Goal: Task Accomplishment & Management: Complete application form

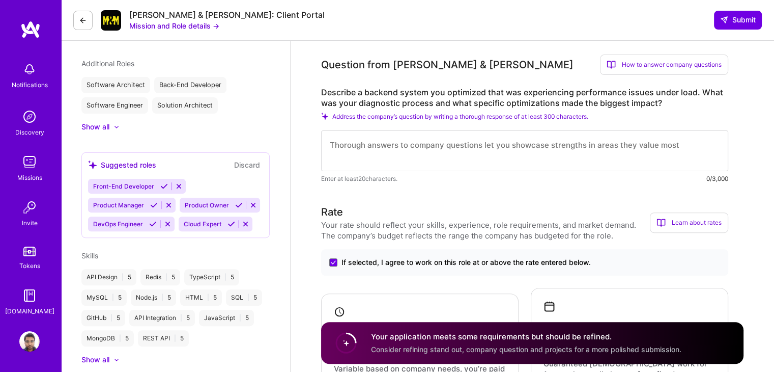
scroll to position [1, 0]
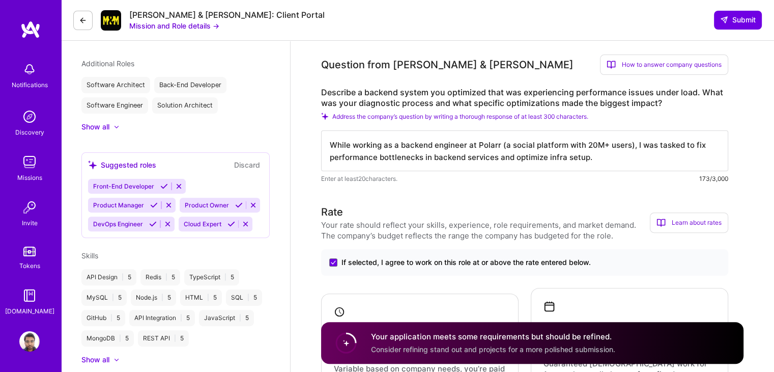
click at [605, 147] on textarea "While working as a backend engineer at Polarr (a social platform with 20M+ user…" at bounding box center [524, 150] width 407 height 41
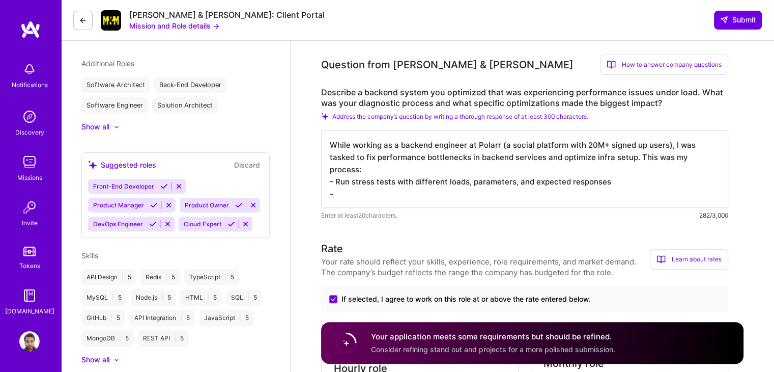
click at [336, 182] on textarea "While working as a backend engineer at Polarr (a social platform with 20M+ sign…" at bounding box center [524, 168] width 407 height 77
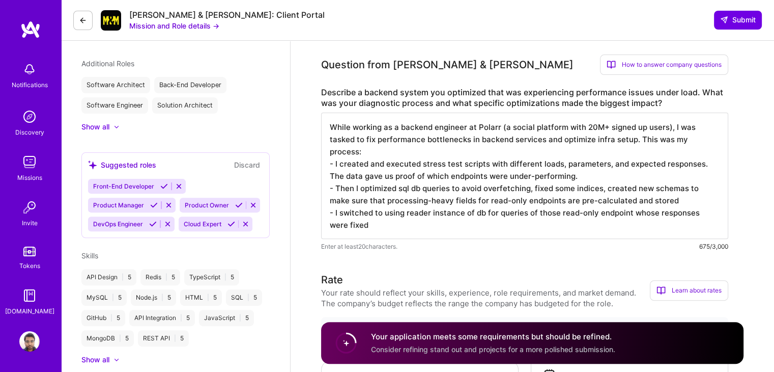
click at [580, 178] on textarea "While working as a backend engineer at Polarr (a social platform with 20M+ sign…" at bounding box center [524, 175] width 407 height 126
click at [684, 200] on textarea "While working as a backend engineer at Polarr (a social platform with 20M+ sign…" at bounding box center [524, 175] width 407 height 126
click at [680, 201] on textarea "While working as a backend engineer at Polarr (a social platform with 20M+ sign…" at bounding box center [524, 175] width 407 height 126
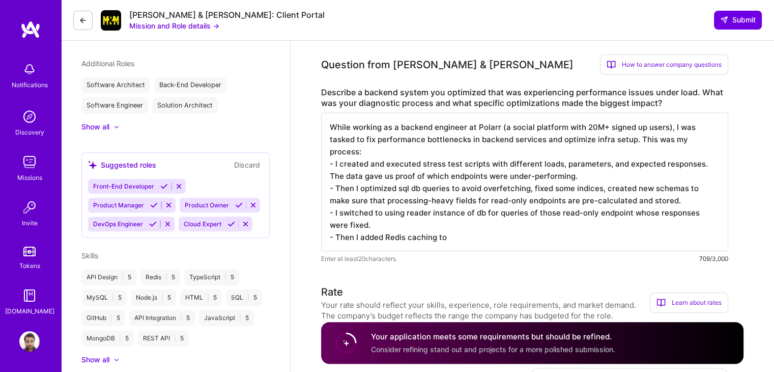
click at [471, 234] on textarea "While working as a backend engineer at Polarr (a social platform with 20M+ sign…" at bounding box center [524, 181] width 407 height 138
click at [472, 231] on textarea "While working as a backend engineer at Polarr (a social platform with 20M+ sign…" at bounding box center [524, 181] width 407 height 138
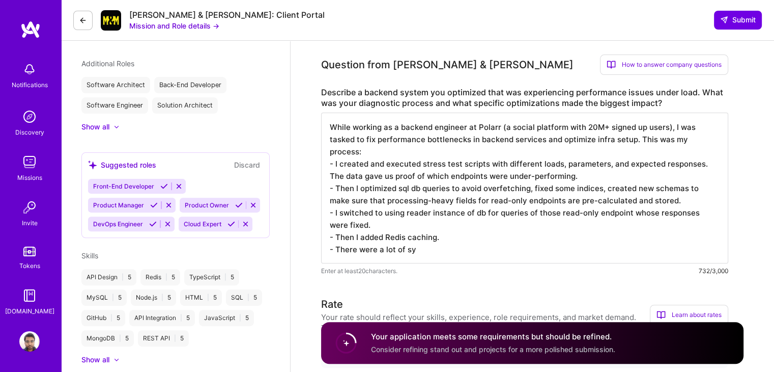
type textarea "While working as a backend engineer at Polarr (a social platform with 20M+ sign…"
click at [463, 249] on textarea "While working as a backend engineer at Polarr (a social platform with 20M+ sign…" at bounding box center [524, 187] width 407 height 151
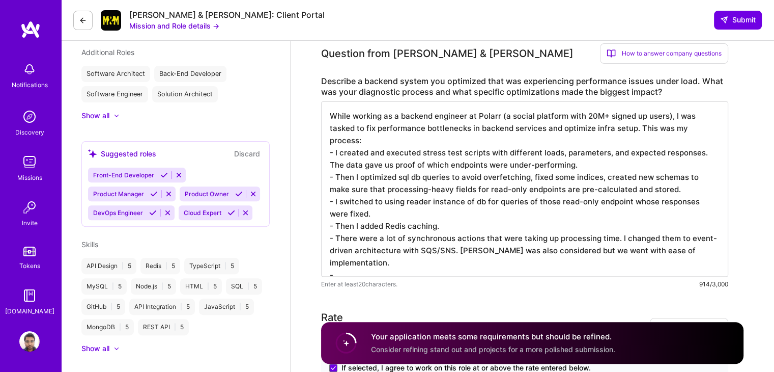
scroll to position [307, 0]
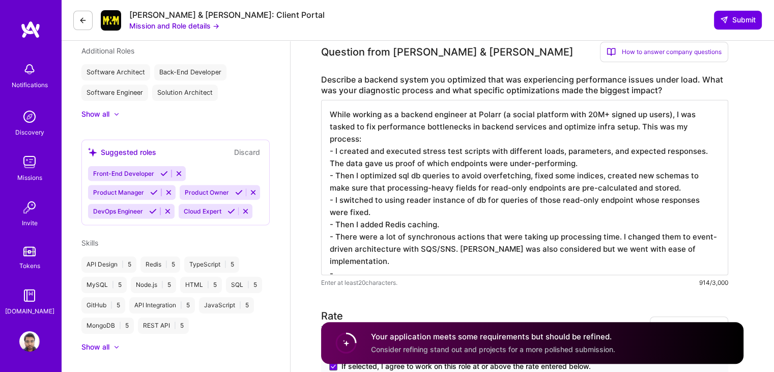
click at [429, 200] on textarea "While working as a backend engineer at Polarr (a social platform with 20M+ sign…" at bounding box center [524, 187] width 407 height 175
click at [479, 202] on textarea "While working as a backend engineer at Polarr (a social platform with 20M+ sign…" at bounding box center [524, 187] width 407 height 175
click at [443, 259] on textarea "While working as a backend engineer at Polarr (a social platform with 20M+ sign…" at bounding box center [524, 187] width 407 height 175
click at [415, 265] on textarea "While working as a backend engineer at Polarr (a social platform with 20M+ sign…" at bounding box center [524, 187] width 407 height 175
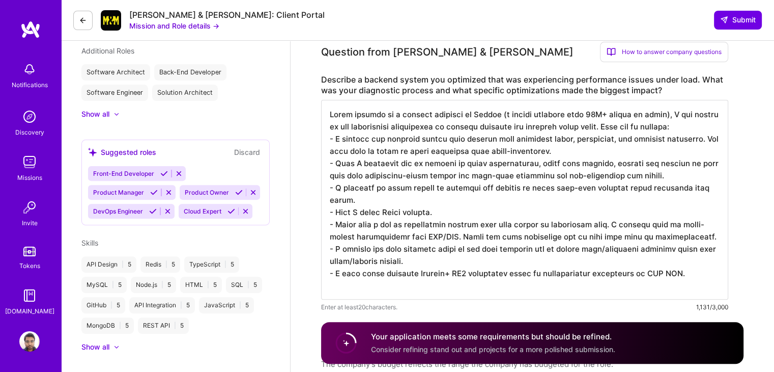
scroll to position [0, 0]
click at [705, 286] on textarea at bounding box center [524, 200] width 407 height 200
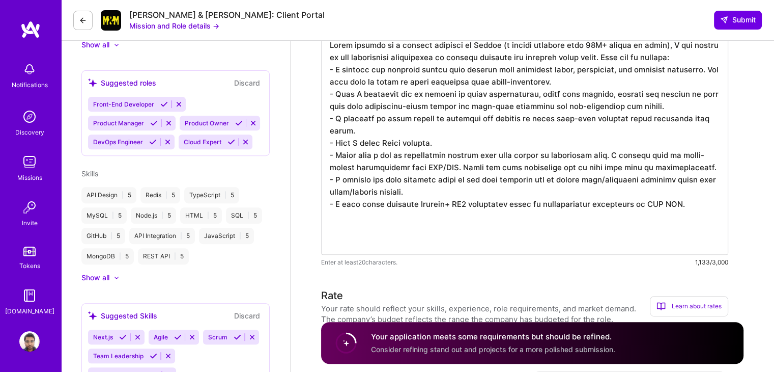
scroll to position [379, 0]
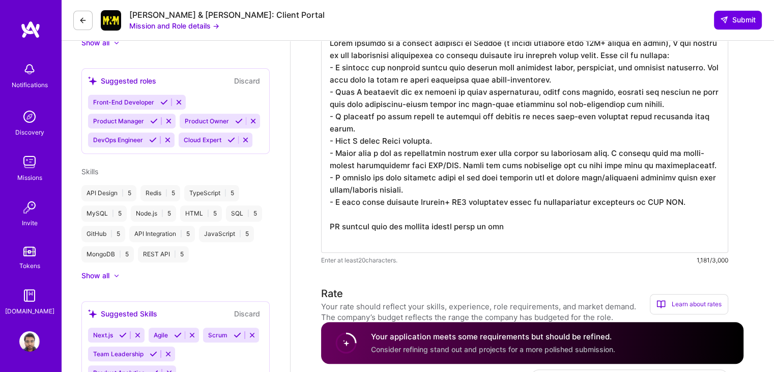
click at [693, 212] on textarea at bounding box center [524, 141] width 407 height 224
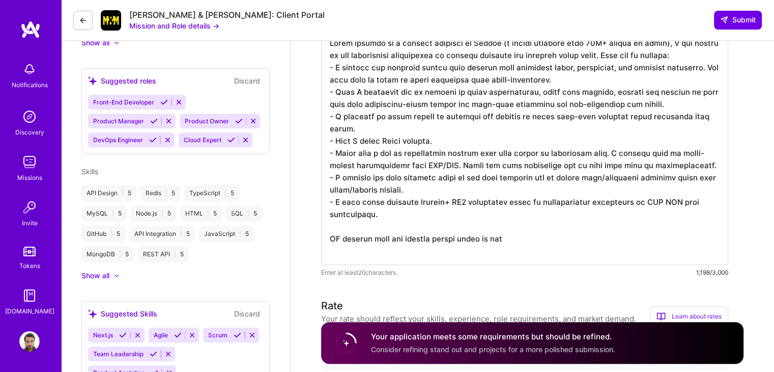
click at [631, 212] on textarea at bounding box center [524, 147] width 407 height 236
click at [540, 214] on textarea at bounding box center [524, 147] width 407 height 236
click at [699, 251] on textarea at bounding box center [524, 147] width 407 height 236
click at [371, 252] on textarea at bounding box center [524, 147] width 407 height 236
click at [688, 250] on textarea at bounding box center [524, 147] width 407 height 236
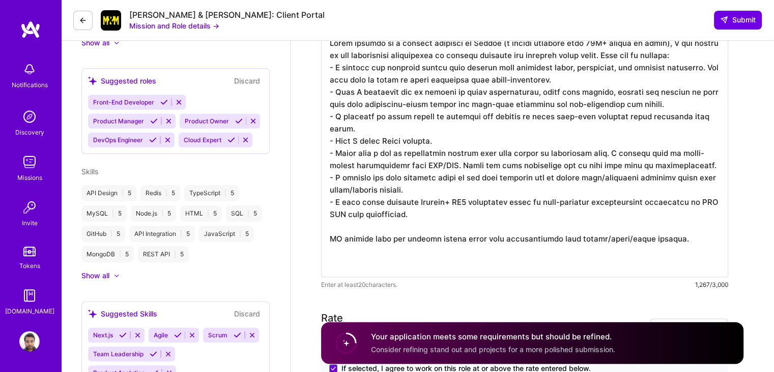
scroll to position [0, 0]
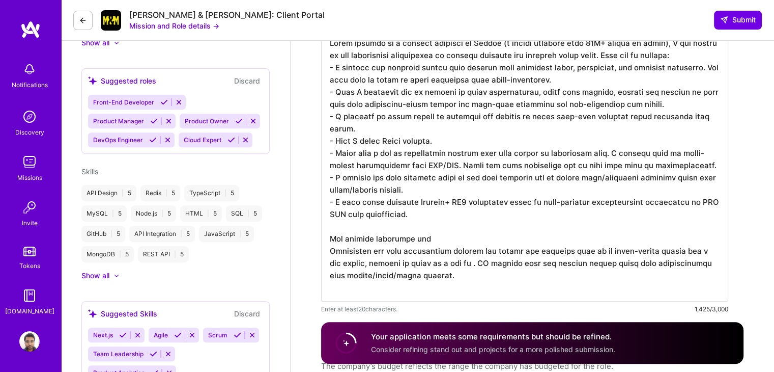
type textarea "While working as a backend engineer at Polarr (a social platform with 20M+ sign…"
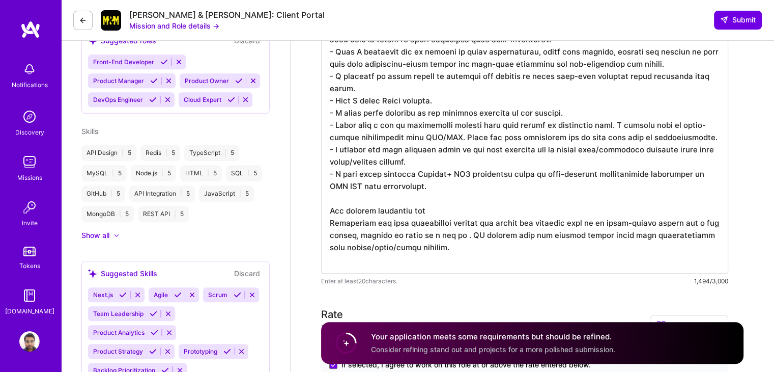
scroll to position [419, 0]
click at [506, 227] on textarea at bounding box center [524, 130] width 407 height 285
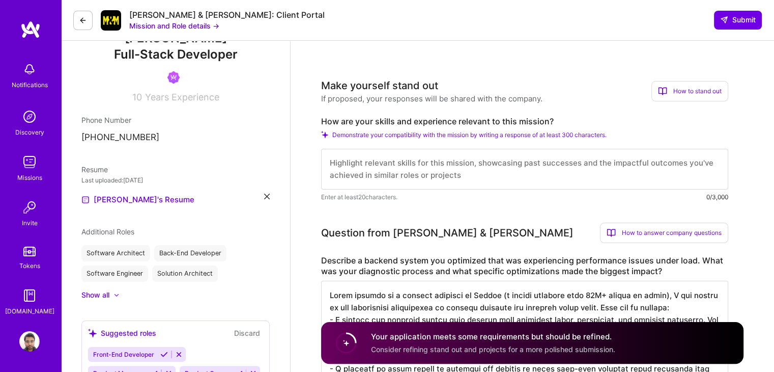
scroll to position [0, 0]
type textarea "While working as a backend engineer at Polarr (a social platform with 20M+ sign…"
click at [470, 176] on textarea at bounding box center [524, 169] width 407 height 41
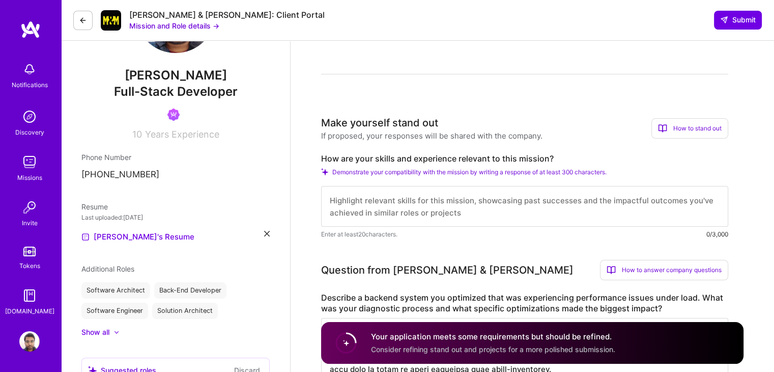
scroll to position [86, 0]
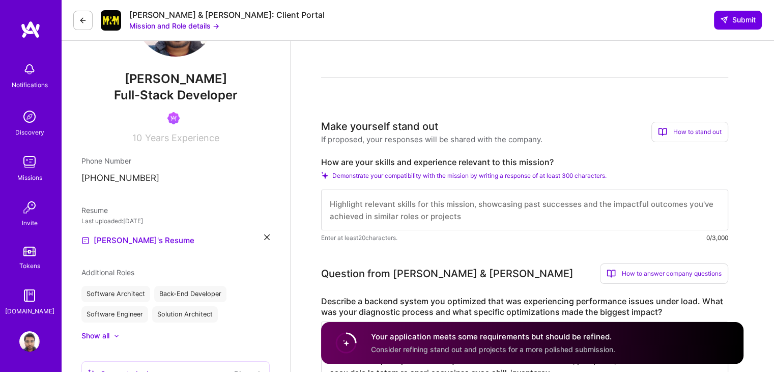
click at [213, 98] on span "Full-Stack Developer" at bounding box center [176, 95] width 124 height 15
click at [37, 155] on img at bounding box center [29, 162] width 20 height 20
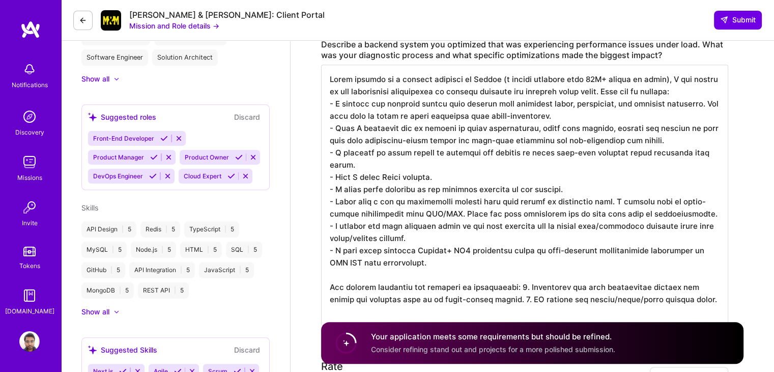
scroll to position [1, 0]
click at [515, 173] on textarea at bounding box center [524, 195] width 407 height 261
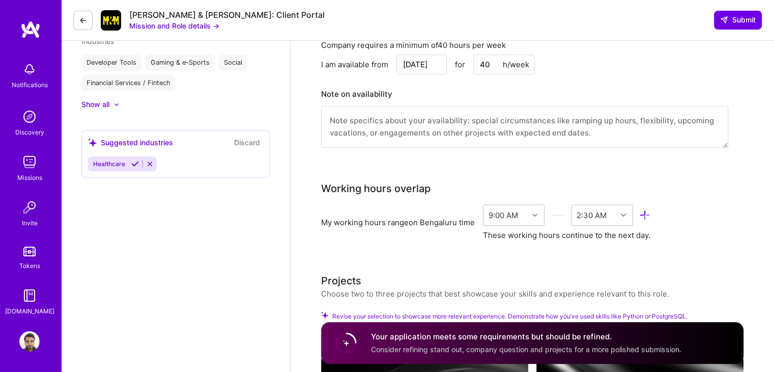
scroll to position [800, 0]
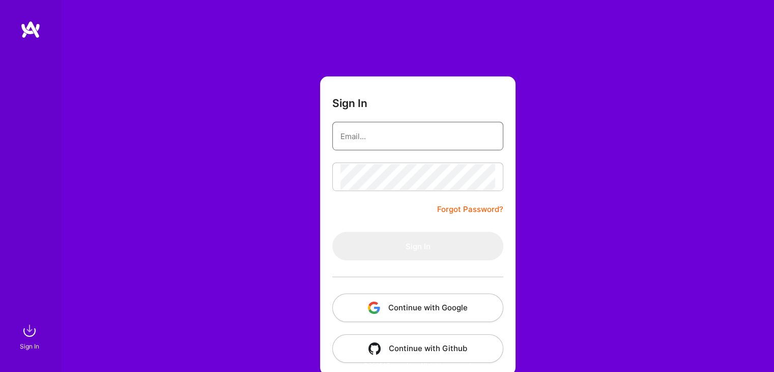
type input "[EMAIL_ADDRESS][DOMAIN_NAME]"
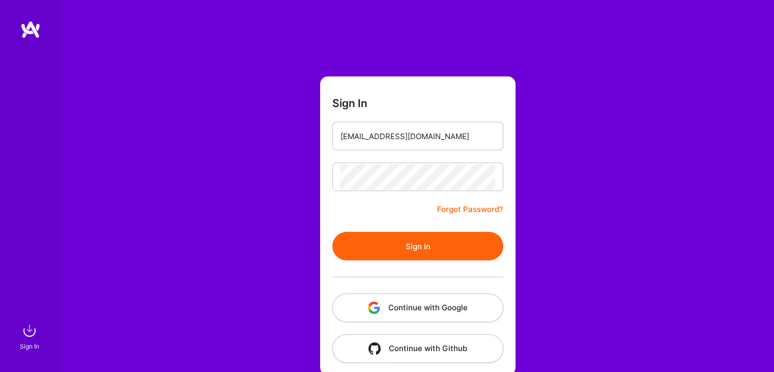
click at [378, 253] on button "Sign In" at bounding box center [417, 246] width 171 height 29
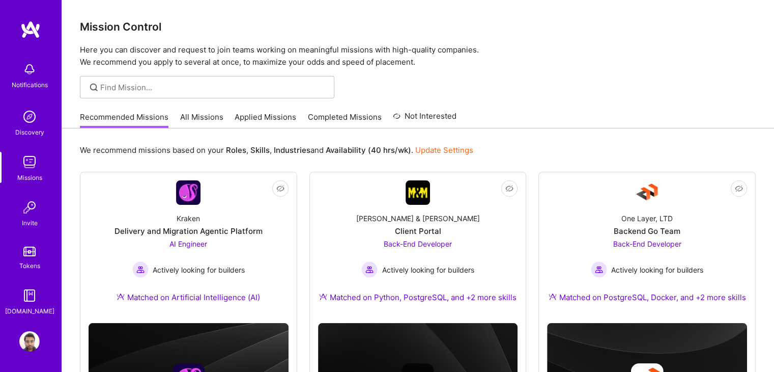
click at [251, 119] on link "Applied Missions" at bounding box center [266, 119] width 62 height 17
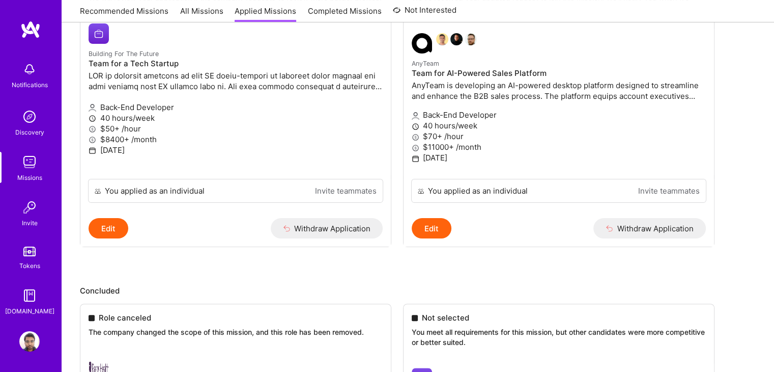
scroll to position [125, 0]
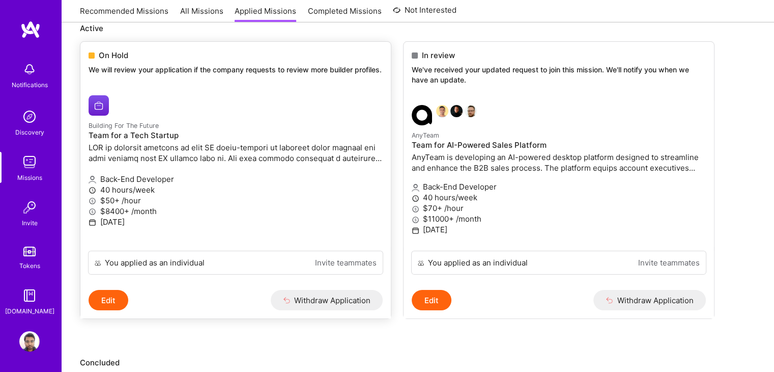
click at [246, 75] on p "We will review your application if the company requests to review more builder …" at bounding box center [236, 70] width 294 height 10
click at [248, 99] on link "Building For The Future Team for a Tech Startup Back-End Developer 40 hours/wee…" at bounding box center [235, 169] width 311 height 164
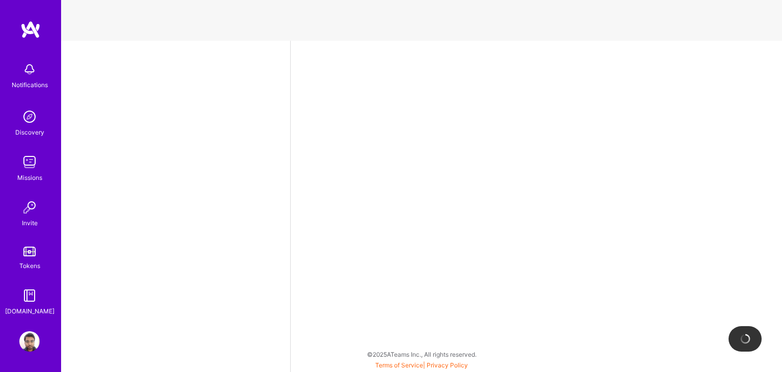
select select "IN"
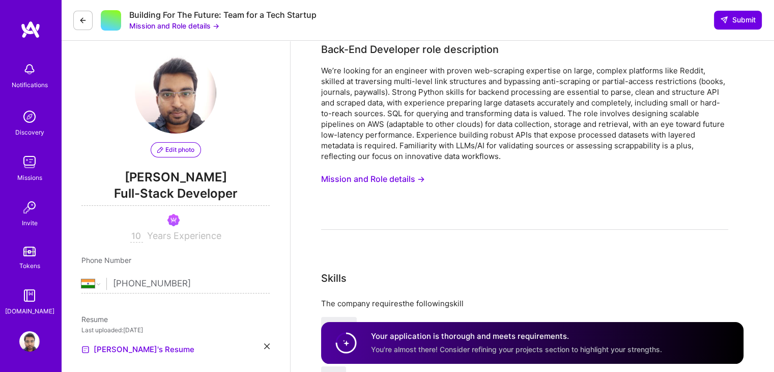
scroll to position [8, 0]
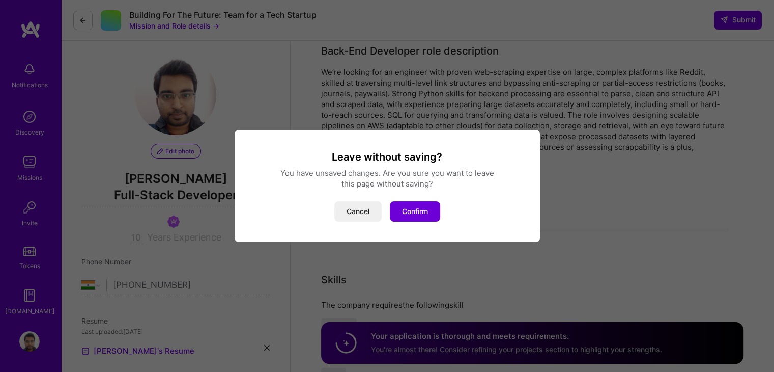
drag, startPoint x: 370, startPoint y: 210, endPoint x: 356, endPoint y: 204, distance: 15.3
click at [356, 204] on button "Cancel" at bounding box center [357, 211] width 47 height 20
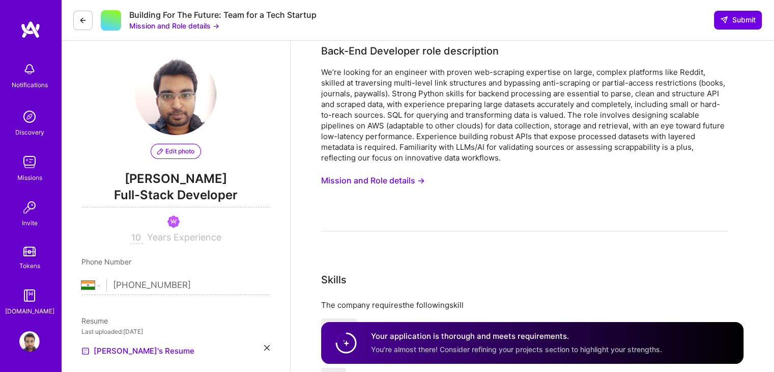
click at [356, 203] on div "We’re looking for an engineer with proven web-scraping expertise on large, comp…" at bounding box center [524, 149] width 407 height 164
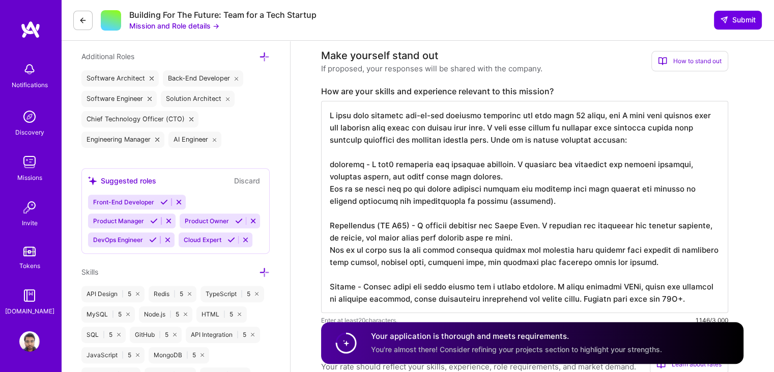
scroll to position [368, 0]
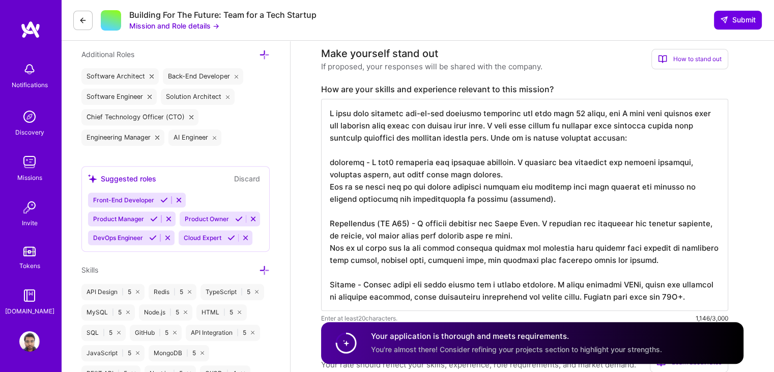
click at [436, 193] on textarea at bounding box center [524, 205] width 407 height 212
click at [436, 191] on textarea at bounding box center [524, 205] width 407 height 212
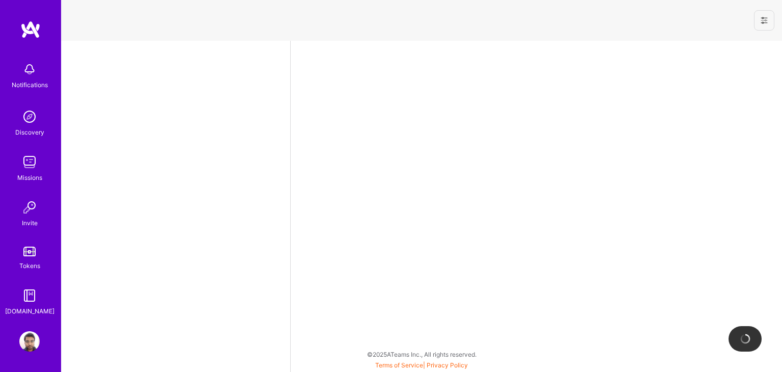
select select "IN"
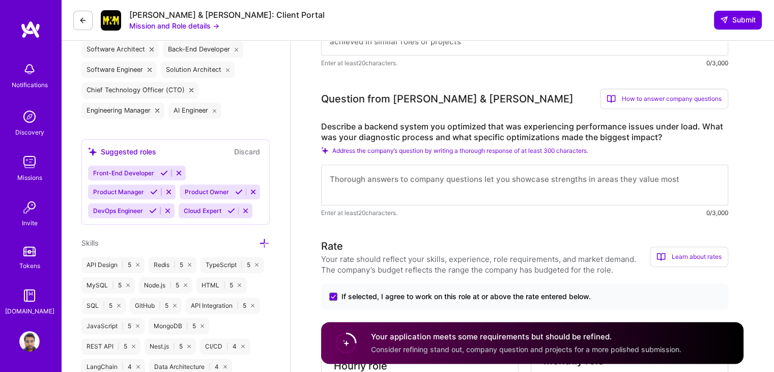
scroll to position [395, 0]
click at [476, 183] on textarea at bounding box center [524, 184] width 407 height 41
paste textarea "While working as a backend engineer at Polarr (a social platform with 20M+ sign…"
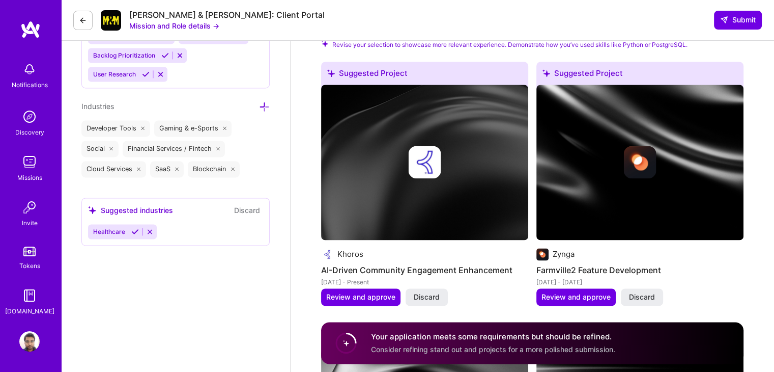
scroll to position [1439, 0]
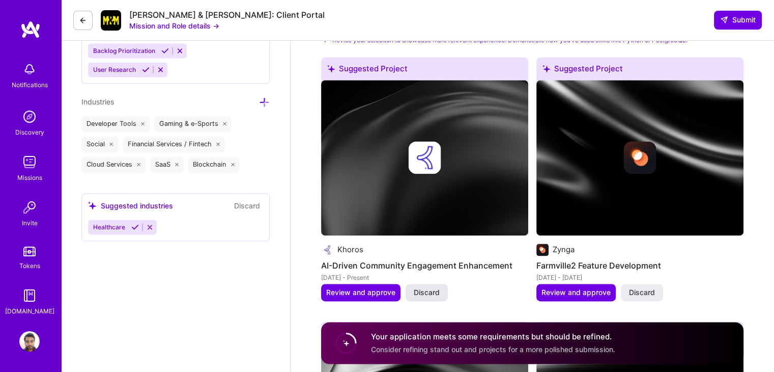
type textarea "While working as a backend engineer at Polarr (a social platform with 20M+ sign…"
click at [424, 287] on span "Discard" at bounding box center [427, 292] width 26 height 10
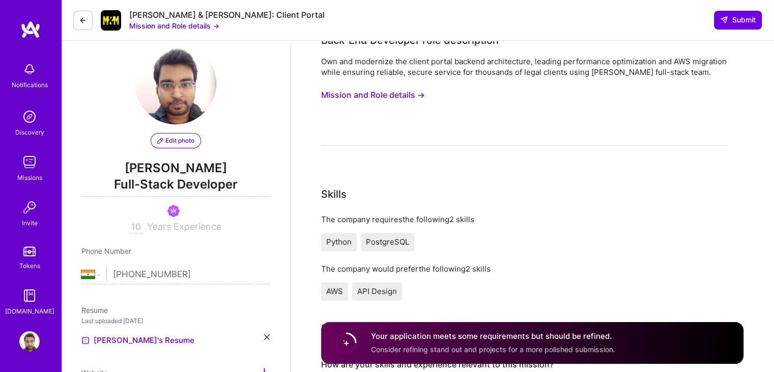
scroll to position [16, 0]
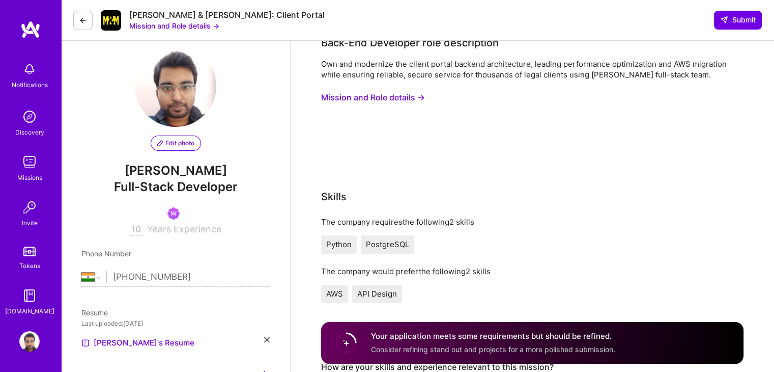
click at [198, 187] on span "Full-Stack Developer" at bounding box center [175, 188] width 188 height 21
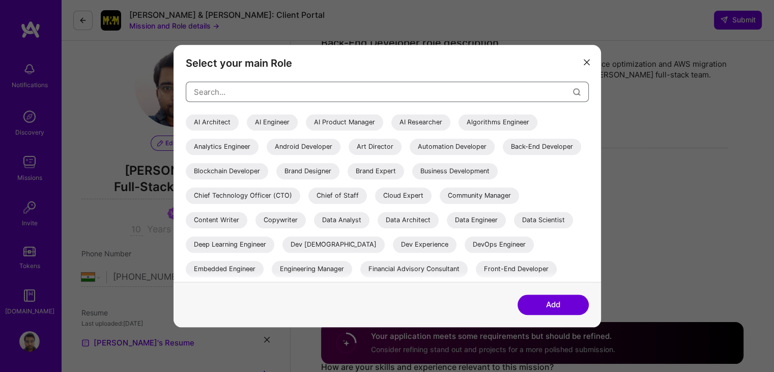
click at [250, 94] on input "modal" at bounding box center [383, 92] width 379 height 26
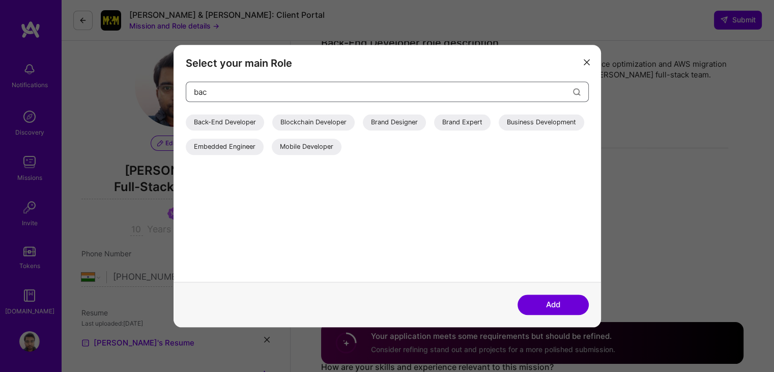
type input "bac"
click at [231, 118] on div "Back-End Developer" at bounding box center [225, 122] width 78 height 16
click at [553, 304] on button "Add" at bounding box center [553, 304] width 71 height 20
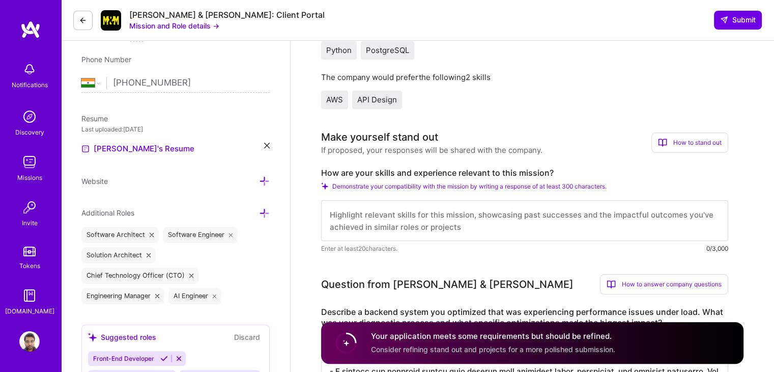
scroll to position [211, 0]
click at [145, 149] on link "[PERSON_NAME]'s Resume" at bounding box center [137, 148] width 113 height 12
click at [265, 144] on icon at bounding box center [267, 145] width 6 height 6
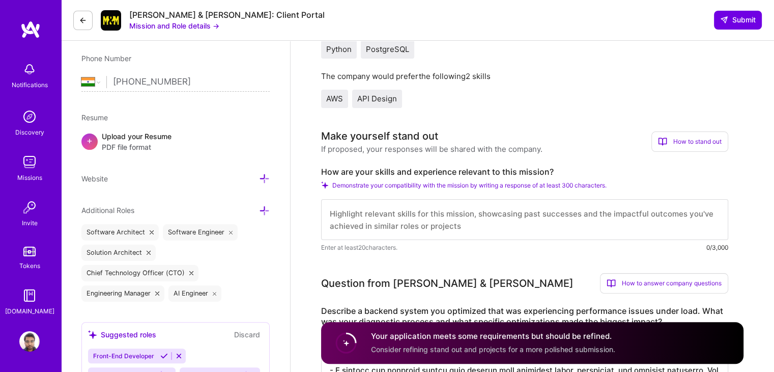
click at [143, 144] on span "PDF file format" at bounding box center [137, 147] width 70 height 11
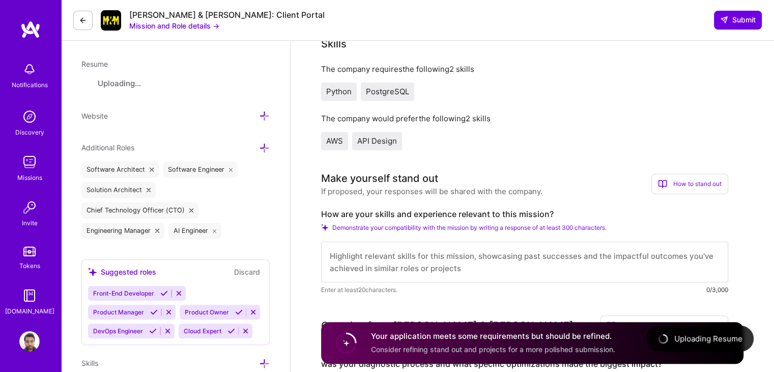
scroll to position [314, 0]
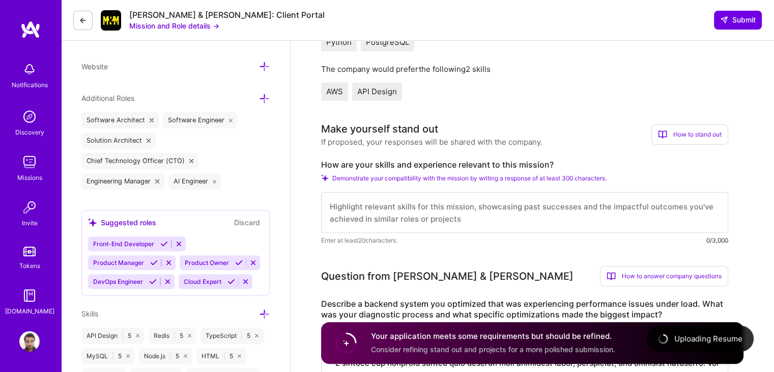
click at [263, 96] on icon at bounding box center [264, 98] width 11 height 11
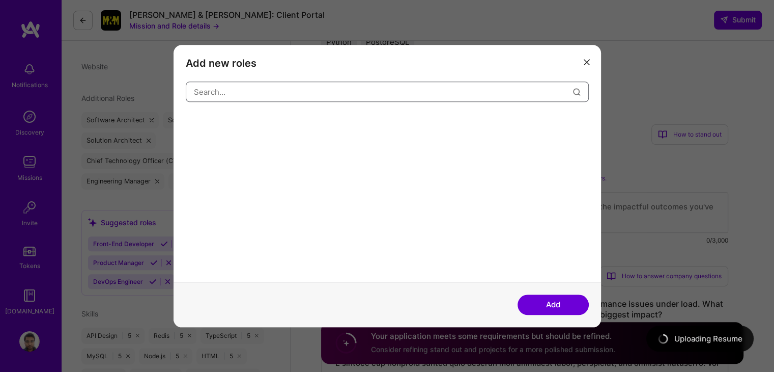
click at [264, 94] on input "modal" at bounding box center [383, 92] width 379 height 26
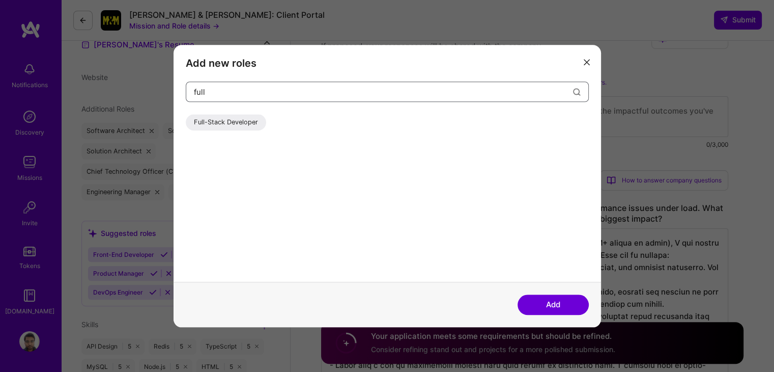
type input "full"
click at [254, 115] on div "Full-Stack Developer" at bounding box center [226, 122] width 80 height 16
click at [540, 300] on button "Add" at bounding box center [553, 304] width 71 height 20
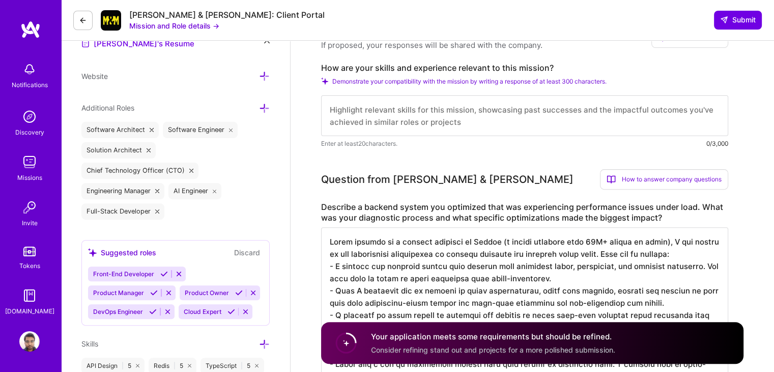
scroll to position [313, 0]
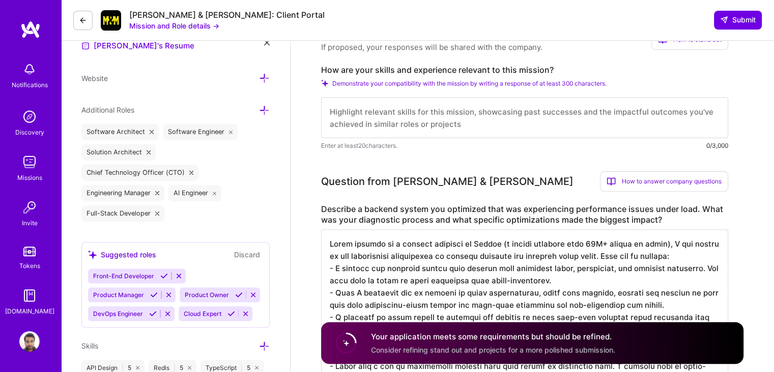
click at [474, 116] on textarea at bounding box center [524, 117] width 407 height 41
paste textarea "I have been building end-to-end software solutions for more than 10 years, and …"
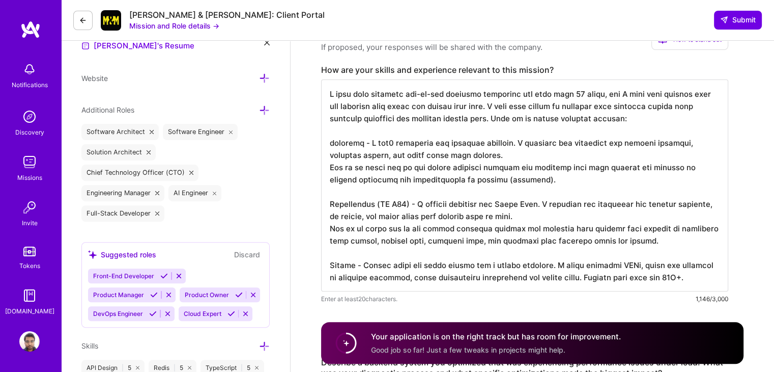
type textarea "I have been building end-to-end software solutions for more than 10 years, and …"
click at [27, 344] on img at bounding box center [29, 341] width 20 height 20
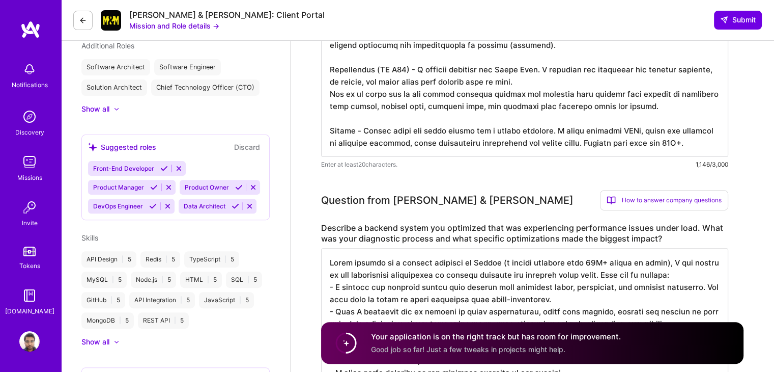
scroll to position [281, 0]
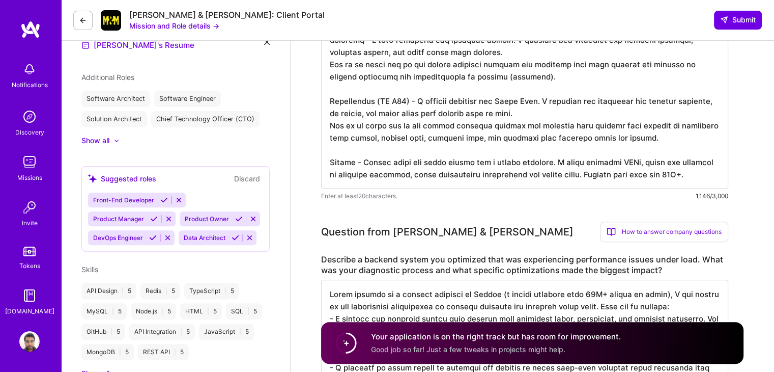
click at [495, 82] on textarea at bounding box center [524, 83] width 407 height 212
click at [495, 103] on textarea at bounding box center [524, 83] width 407 height 212
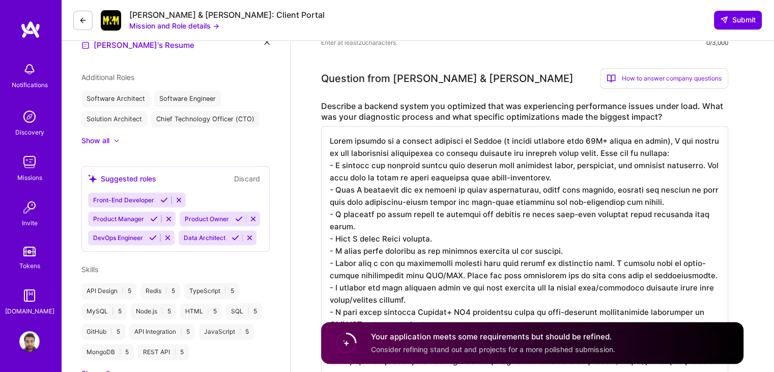
click at [436, 210] on textarea at bounding box center [524, 256] width 407 height 261
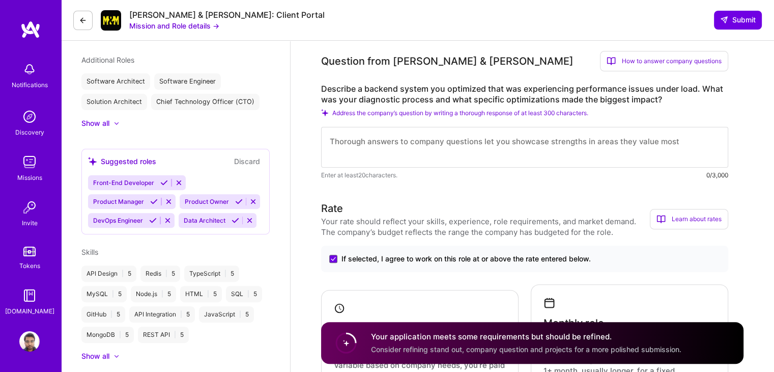
scroll to position [274, 0]
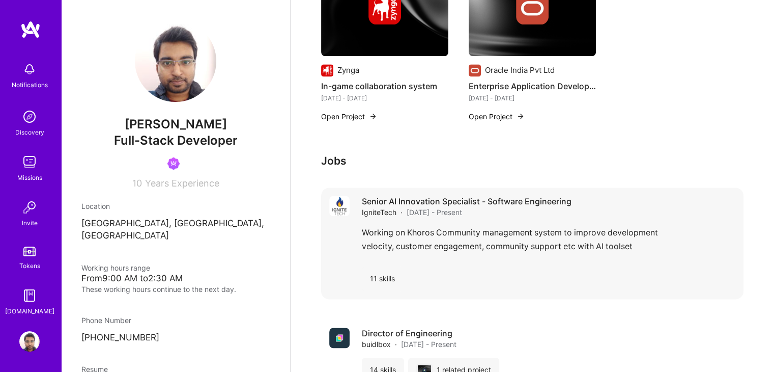
scroll to position [1392, 0]
click at [467, 224] on div "Senior AI Innovation Specialist - Software Engineering IgniteTech · [DATE] - Pr…" at bounding box center [549, 242] width 374 height 95
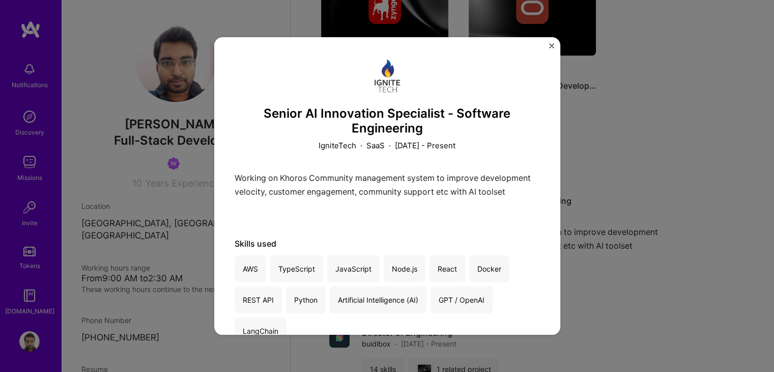
click at [686, 142] on div "Senior AI Innovation Specialist - Software Engineering IgniteTech · SaaS · [DAT…" at bounding box center [387, 186] width 774 height 372
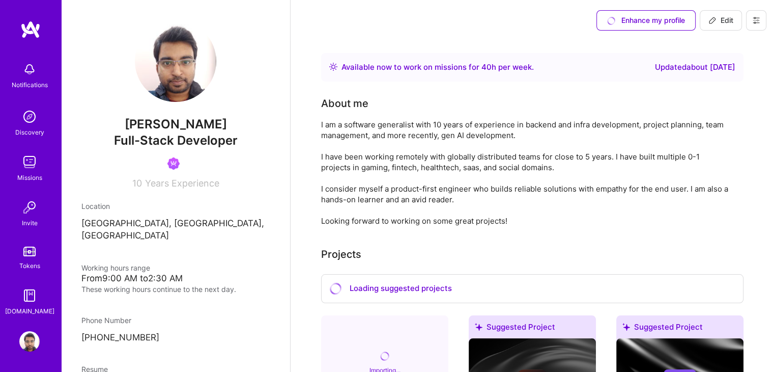
click at [721, 21] on span "Edit" at bounding box center [721, 20] width 25 height 10
select select "IN"
select select "Right Now"
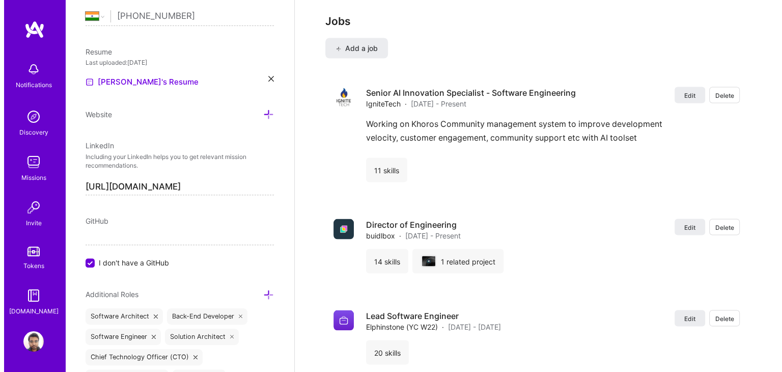
scroll to position [1979, 0]
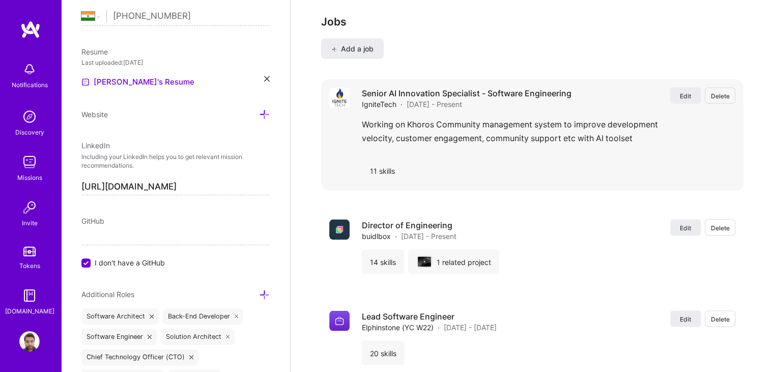
click at [722, 97] on span "Delete" at bounding box center [720, 96] width 19 height 9
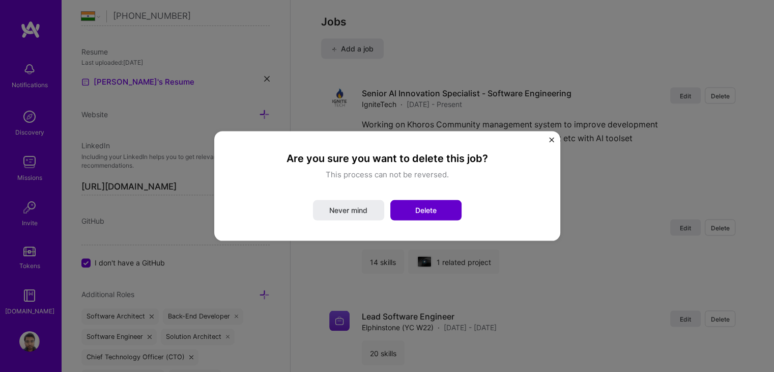
click at [425, 209] on span "Delete" at bounding box center [425, 210] width 21 height 10
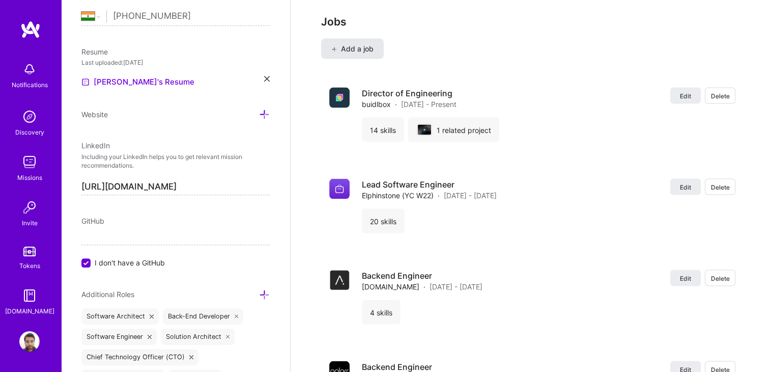
click at [362, 44] on span "Add a job" at bounding box center [352, 49] width 42 height 10
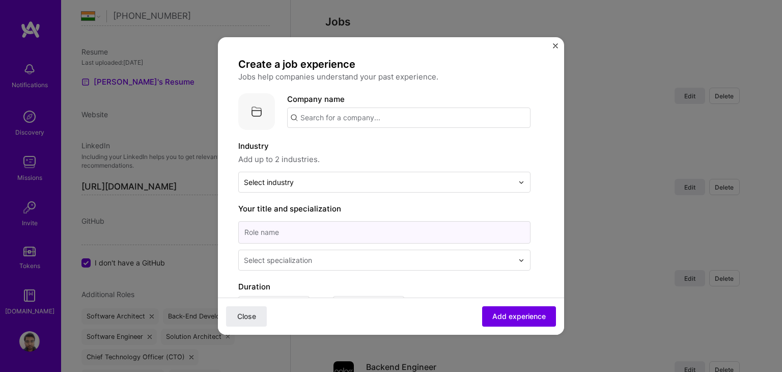
click at [340, 231] on input at bounding box center [384, 232] width 292 height 22
click at [382, 240] on input at bounding box center [384, 232] width 292 height 22
click at [351, 231] on input "Freelance Software Co" at bounding box center [384, 232] width 292 height 22
type input "Freelance Software Solutions Consultant"
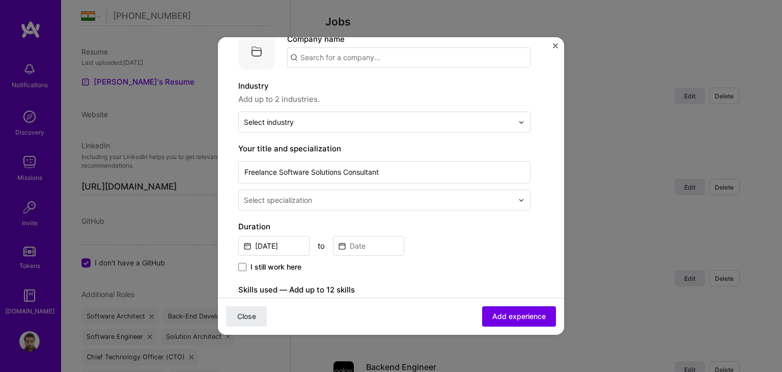
scroll to position [61, 0]
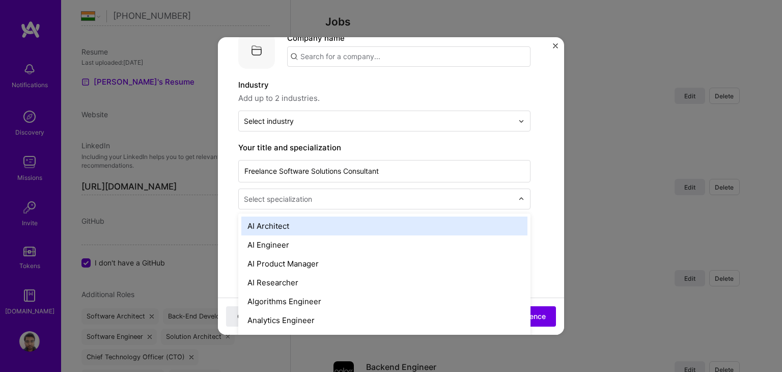
click at [314, 196] on input "text" at bounding box center [379, 198] width 271 height 11
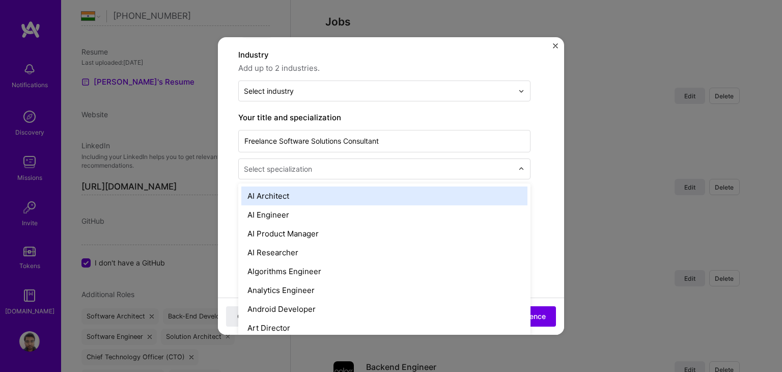
scroll to position [92, 0]
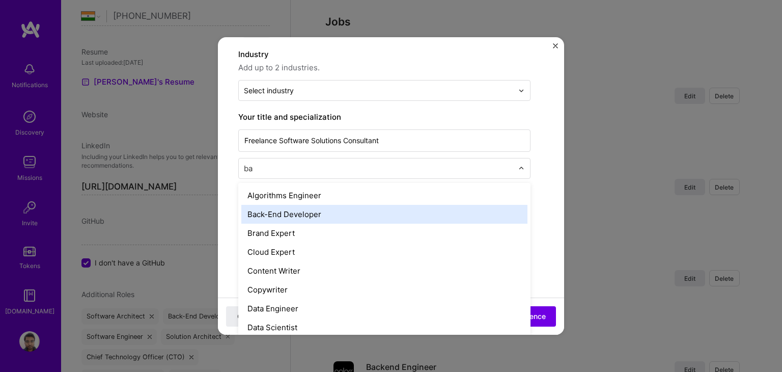
type input "b"
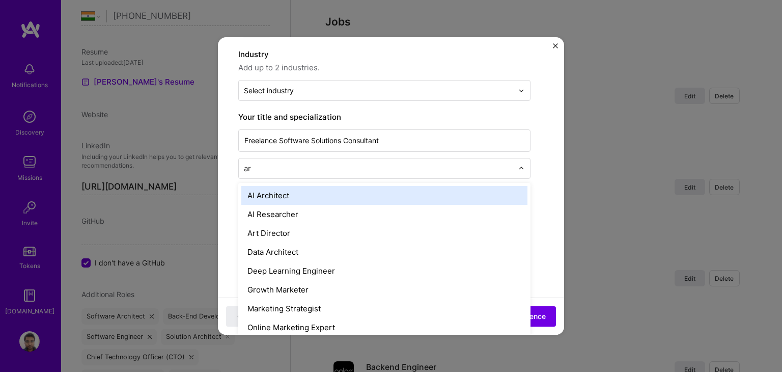
type input "arc"
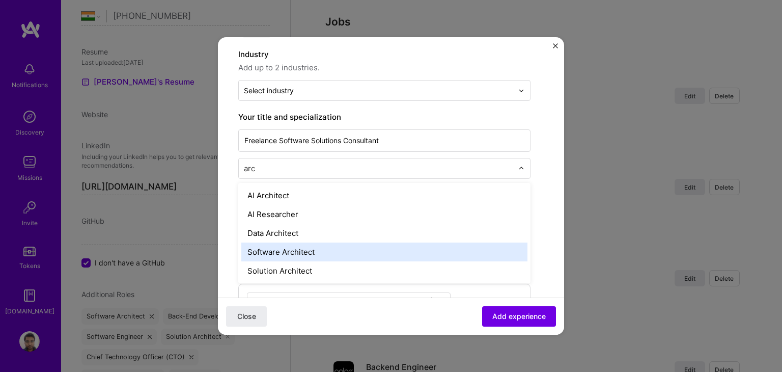
drag, startPoint x: 322, startPoint y: 245, endPoint x: 330, endPoint y: 245, distance: 8.1
click at [330, 245] on div "Software Architect" at bounding box center [384, 251] width 286 height 19
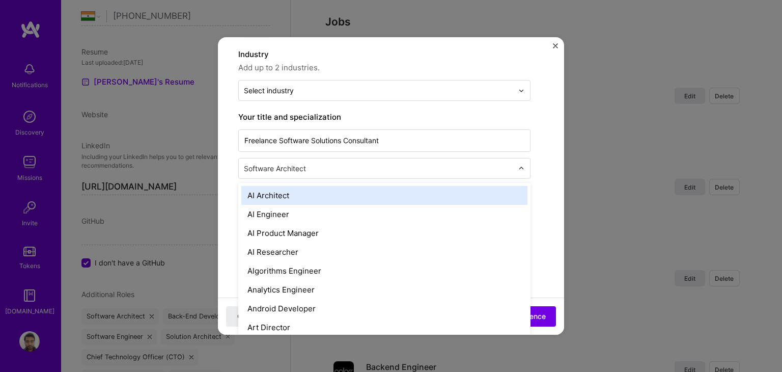
click at [329, 165] on input "text" at bounding box center [379, 168] width 271 height 11
click at [552, 178] on form "Create a job experience Jobs help companies understand your past experience. Co…" at bounding box center [391, 301] width 346 height 670
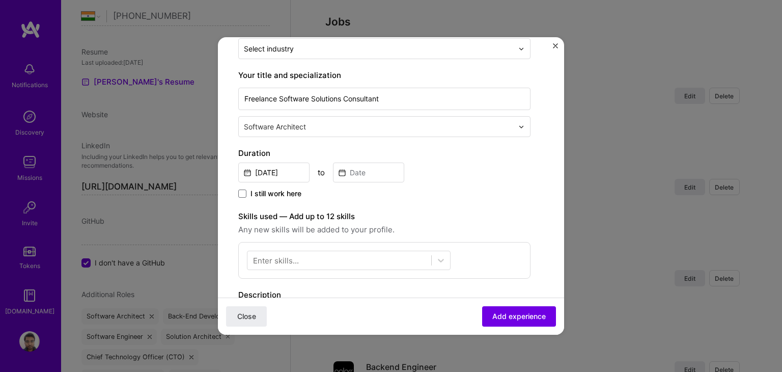
scroll to position [136, 0]
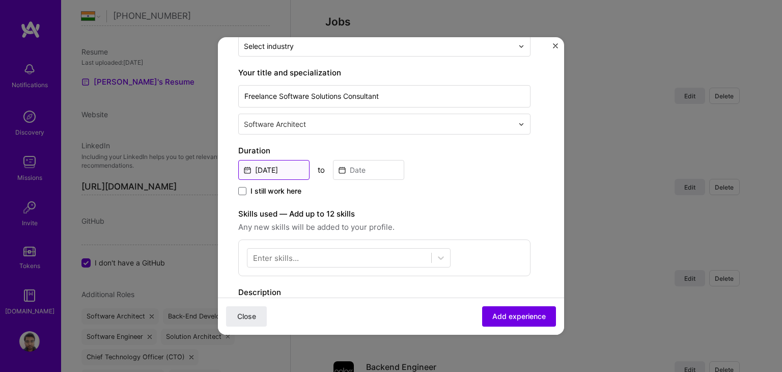
click at [274, 170] on input "Sep, 2025" at bounding box center [273, 170] width 71 height 20
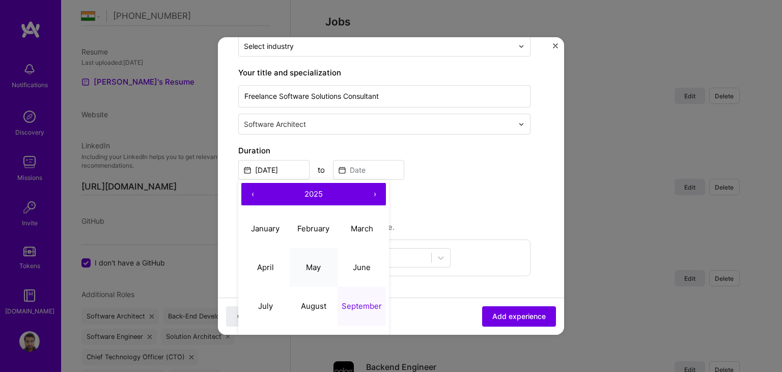
click at [319, 269] on abbr "May" at bounding box center [313, 267] width 15 height 10
type input "May, 2025"
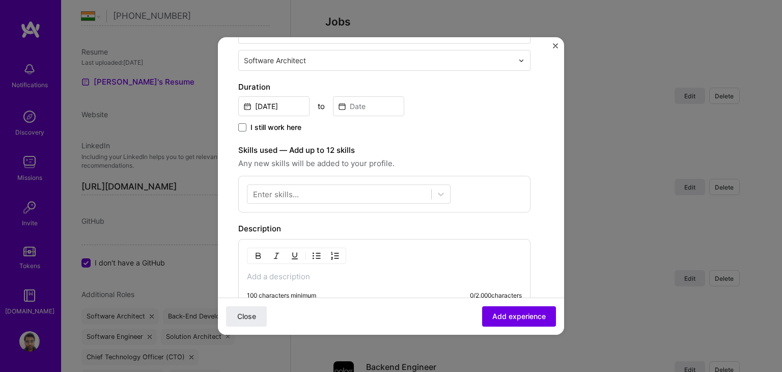
scroll to position [203, 0]
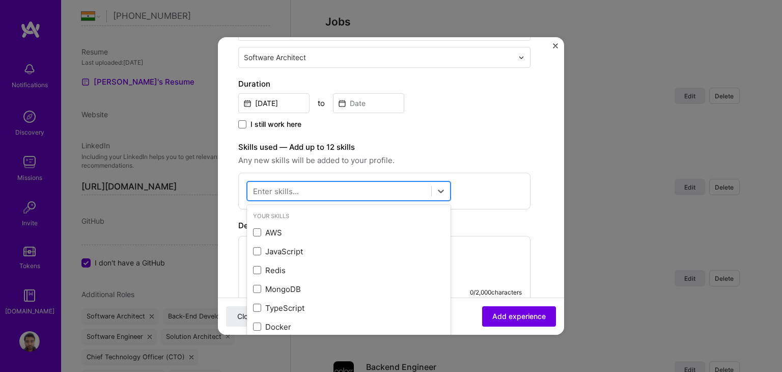
click at [385, 186] on div at bounding box center [339, 191] width 184 height 17
type input "py"
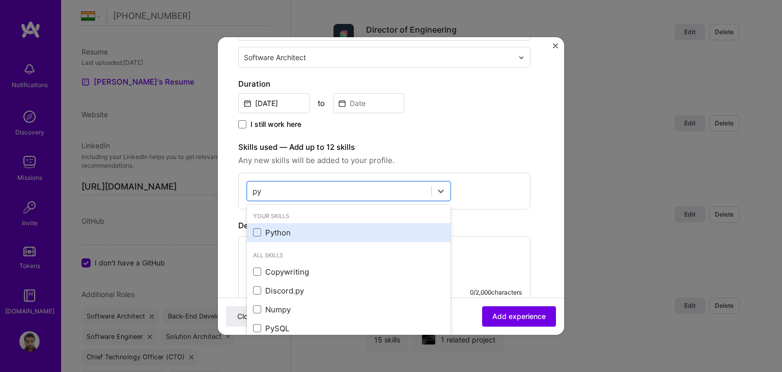
click at [280, 229] on div "Python" at bounding box center [348, 232] width 191 height 11
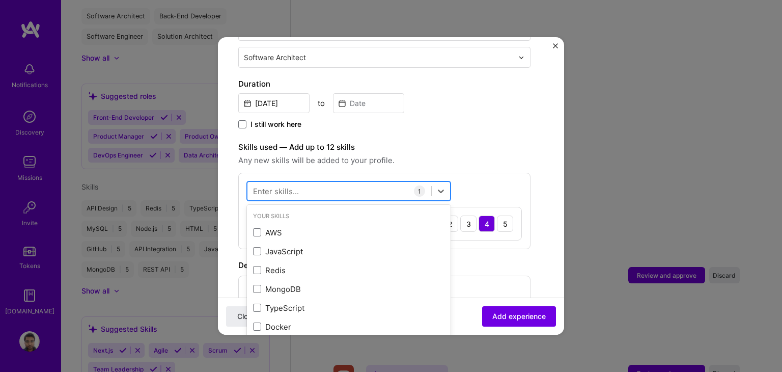
scroll to position [316, 0]
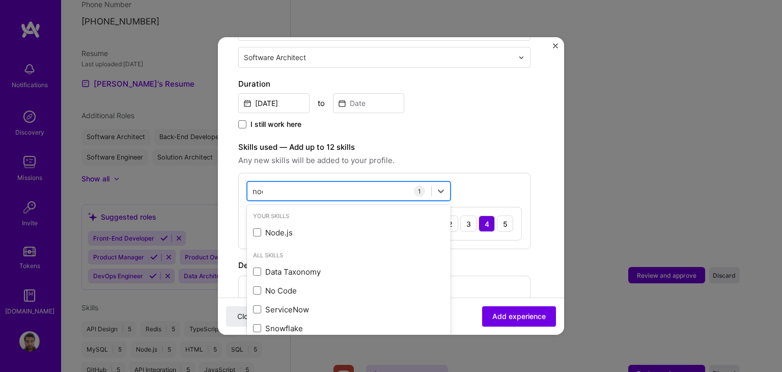
type input "node"
drag, startPoint x: 285, startPoint y: 229, endPoint x: 307, endPoint y: 191, distance: 43.4
click at [307, 191] on div "option Python, selected. option Node.js focused, 0 of 2. 1 result available for…" at bounding box center [349, 190] width 204 height 19
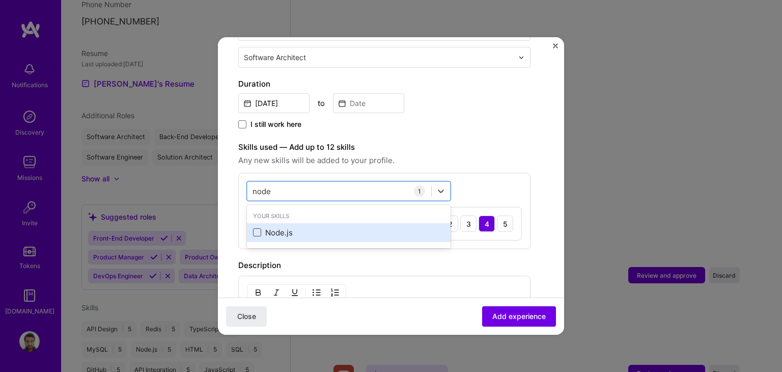
click at [259, 230] on span at bounding box center [257, 232] width 8 height 8
click at [0, 0] on input "checkbox" at bounding box center [0, 0] width 0 height 0
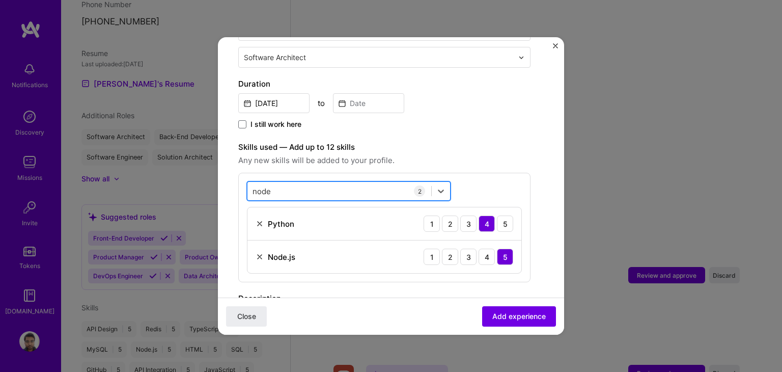
click at [288, 188] on div "node node" at bounding box center [339, 191] width 184 height 17
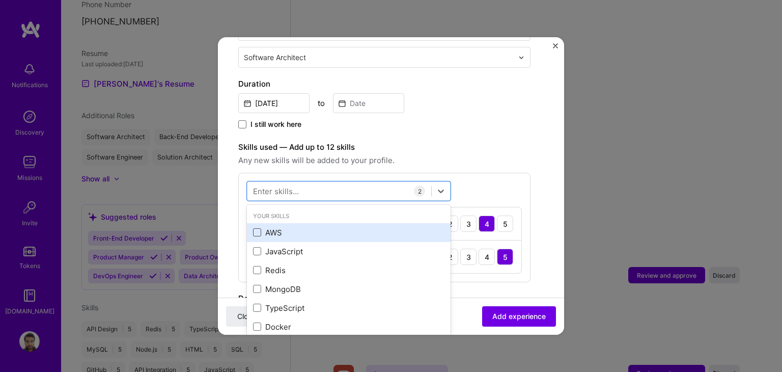
click at [254, 232] on span at bounding box center [257, 232] width 8 height 8
click at [0, 0] on input "checkbox" at bounding box center [0, 0] width 0 height 0
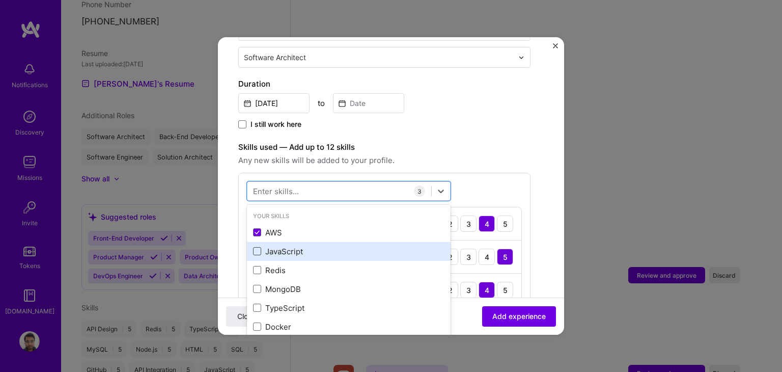
click at [254, 249] on span at bounding box center [257, 251] width 8 height 8
click at [0, 0] on input "checkbox" at bounding box center [0, 0] width 0 height 0
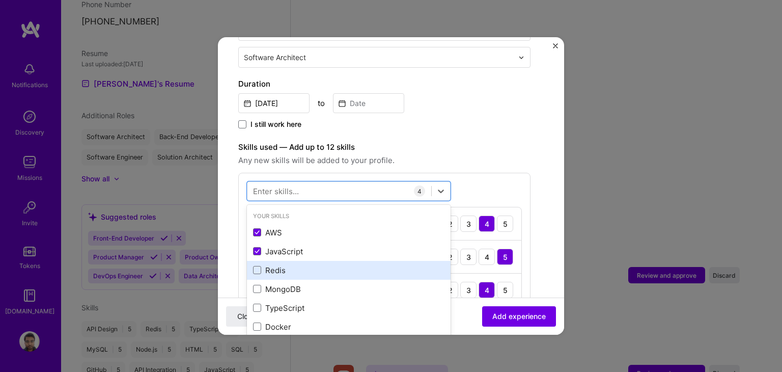
click at [255, 265] on div "Redis" at bounding box center [348, 270] width 191 height 11
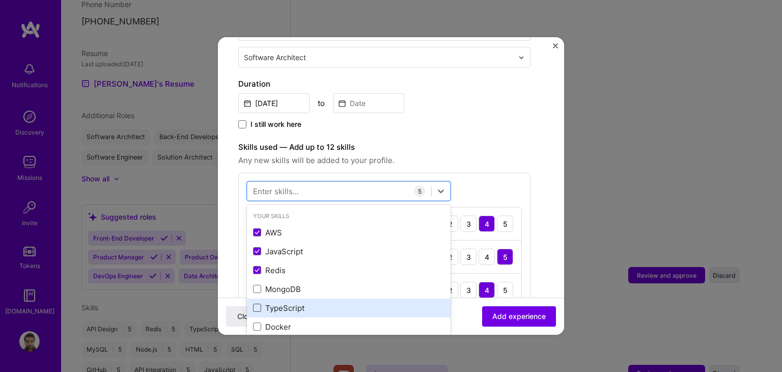
click at [255, 304] on span at bounding box center [257, 307] width 8 height 8
click at [0, 0] on input "checkbox" at bounding box center [0, 0] width 0 height 0
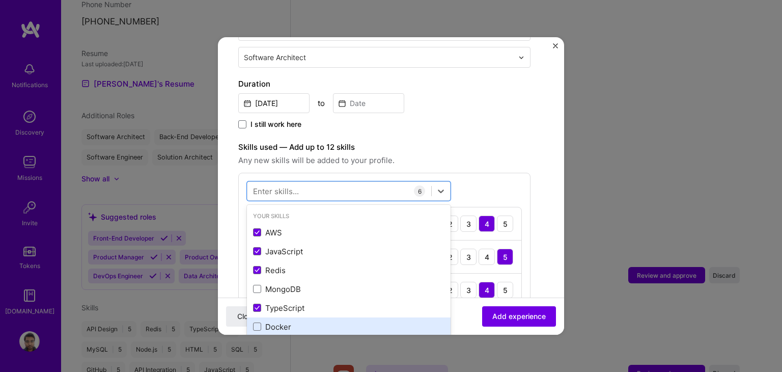
click at [252, 323] on div "Docker" at bounding box center [349, 326] width 204 height 19
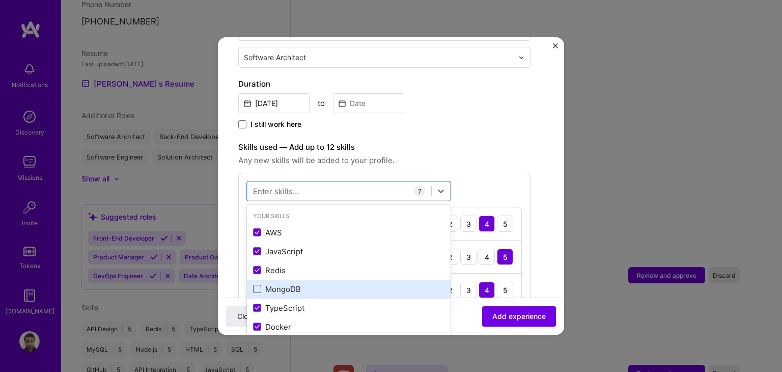
click at [256, 285] on span at bounding box center [257, 289] width 8 height 8
click at [0, 0] on input "checkbox" at bounding box center [0, 0] width 0 height 0
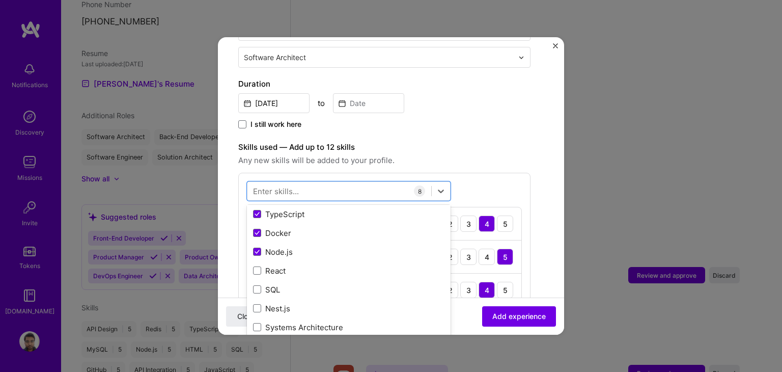
scroll to position [95, 0]
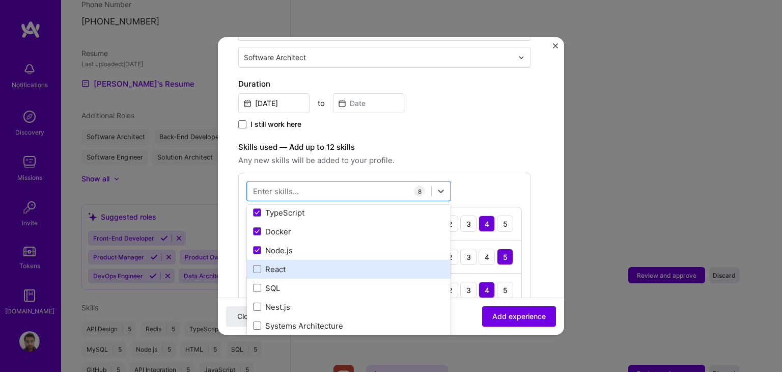
click at [275, 270] on div "React" at bounding box center [348, 269] width 191 height 11
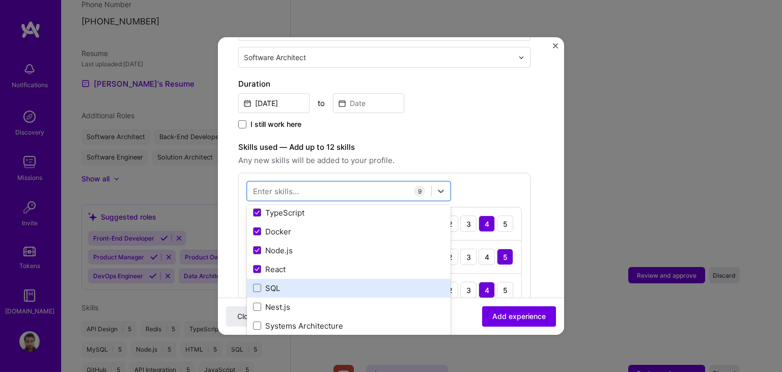
click at [269, 283] on div "SQL" at bounding box center [348, 288] width 191 height 11
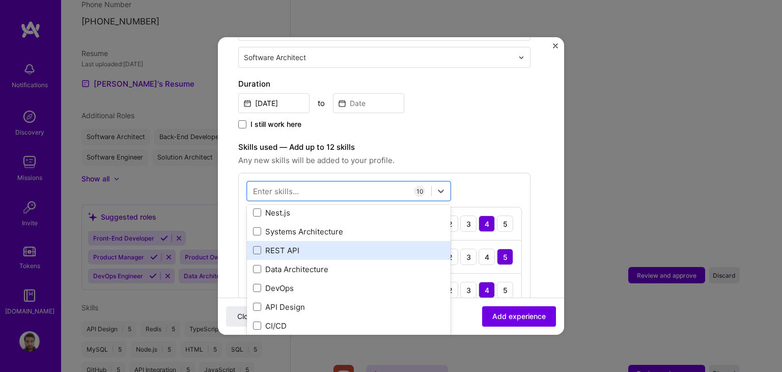
scroll to position [189, 0]
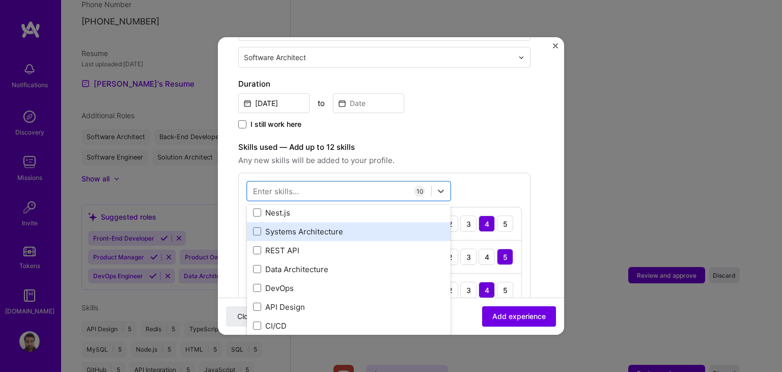
click at [315, 234] on div "Systems Architecture" at bounding box center [348, 231] width 191 height 11
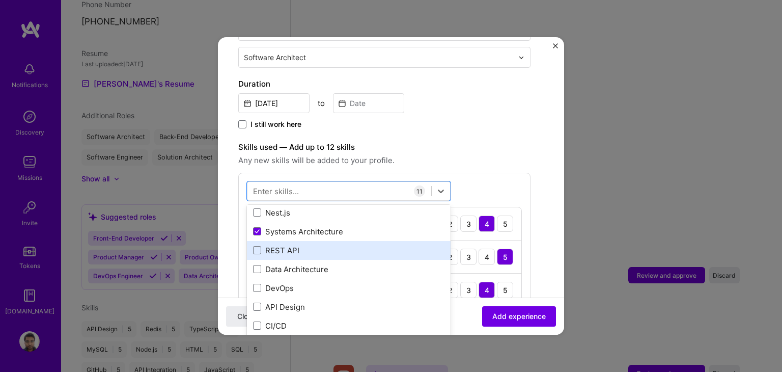
click at [287, 245] on div "REST API" at bounding box center [348, 250] width 191 height 11
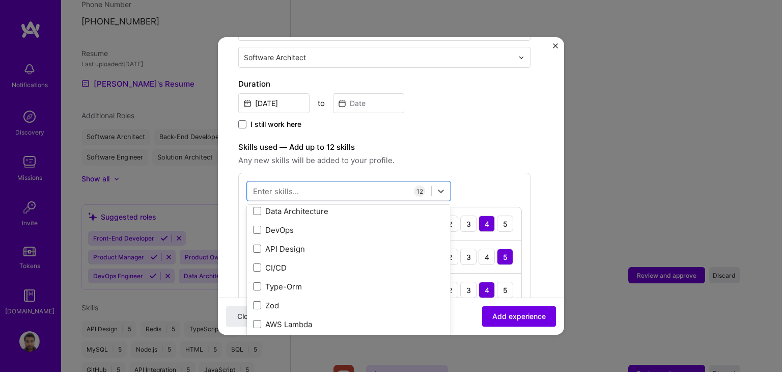
scroll to position [249, 0]
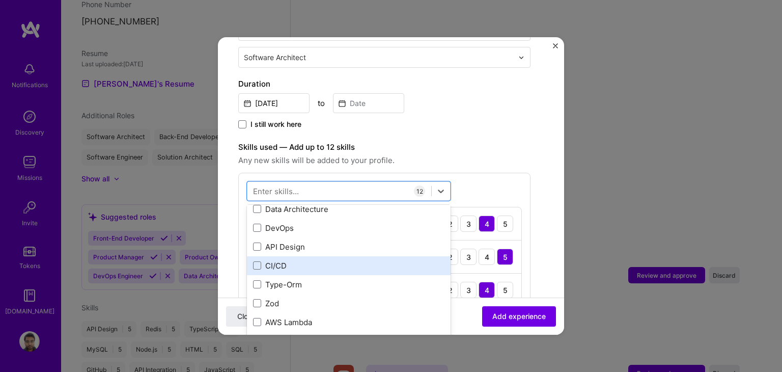
click at [273, 262] on div "CI/CD" at bounding box center [348, 265] width 191 height 11
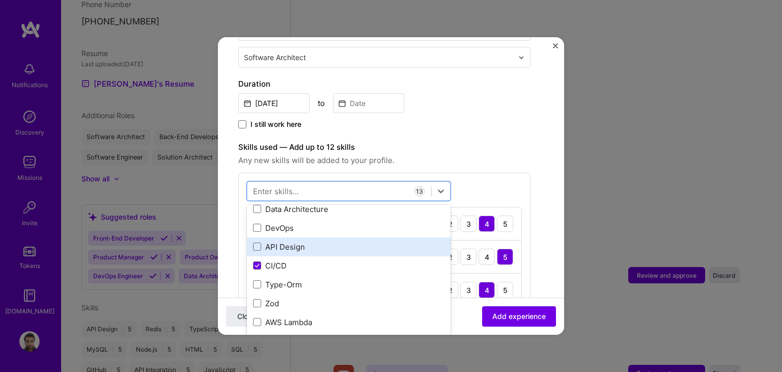
click at [275, 247] on div "API Design" at bounding box center [348, 246] width 191 height 11
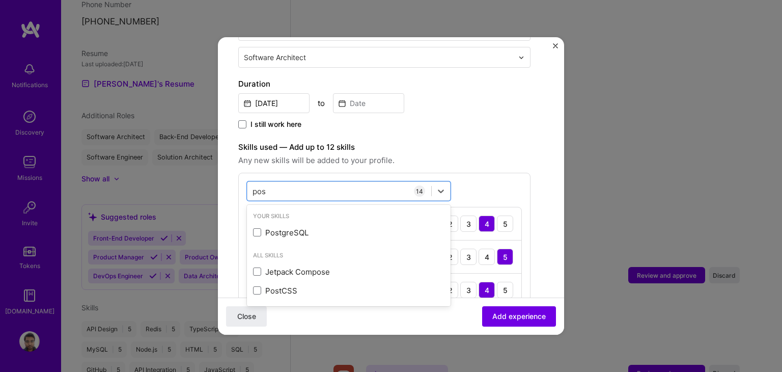
scroll to position [0, 0]
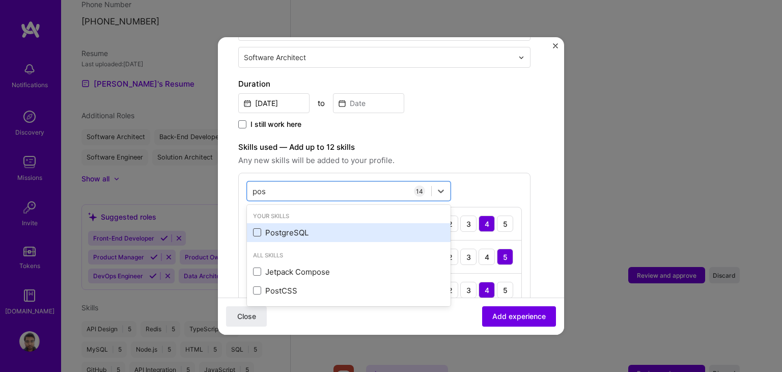
click at [258, 233] on span at bounding box center [257, 232] width 8 height 8
click at [0, 0] on input "checkbox" at bounding box center [0, 0] width 0 height 0
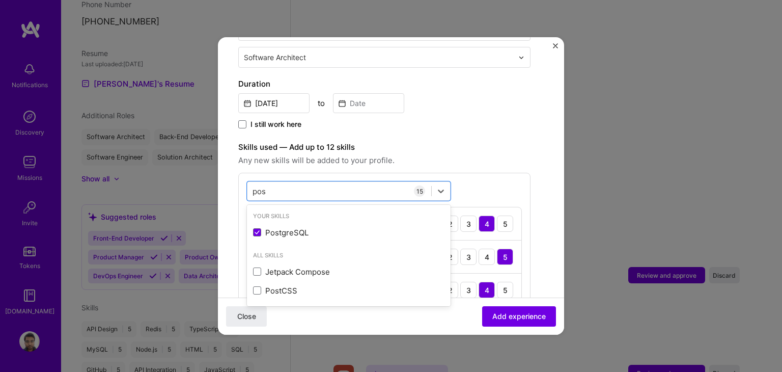
type input "pos"
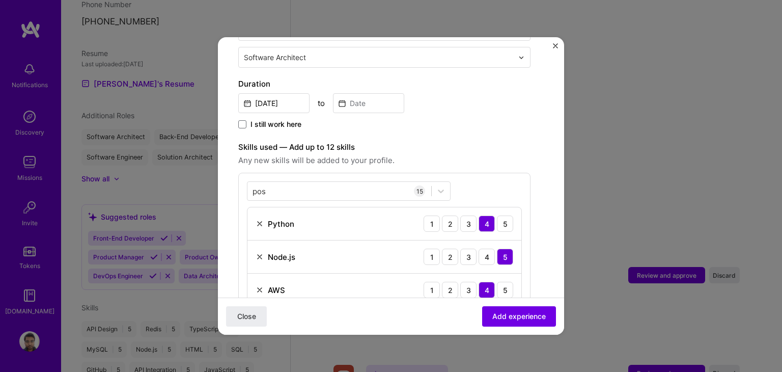
click at [456, 159] on span "Any new skills will be added to your profile." at bounding box center [384, 160] width 292 height 12
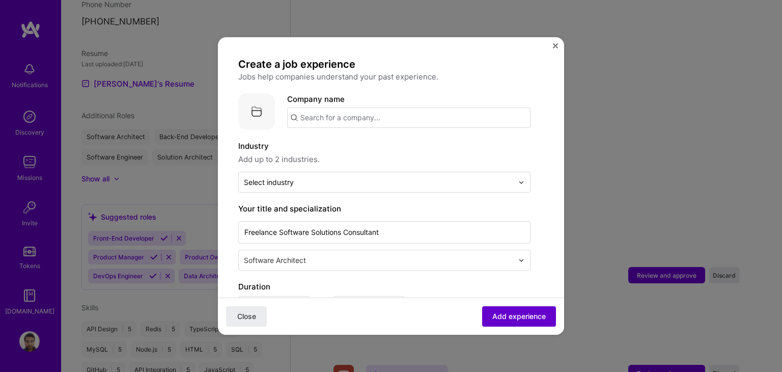
click at [509, 324] on button "Add experience" at bounding box center [519, 316] width 74 height 20
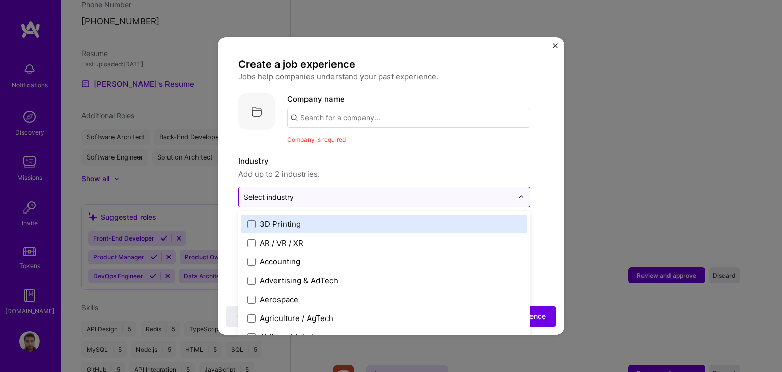
click at [388, 196] on input "text" at bounding box center [378, 196] width 269 height 11
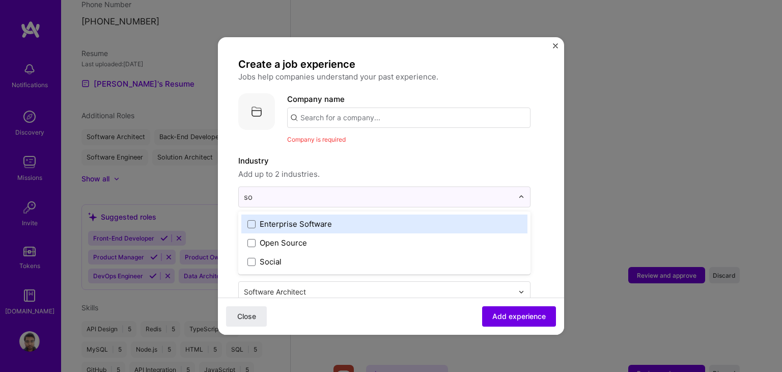
type input "soc"
click at [265, 226] on div "Social" at bounding box center [271, 223] width 22 height 11
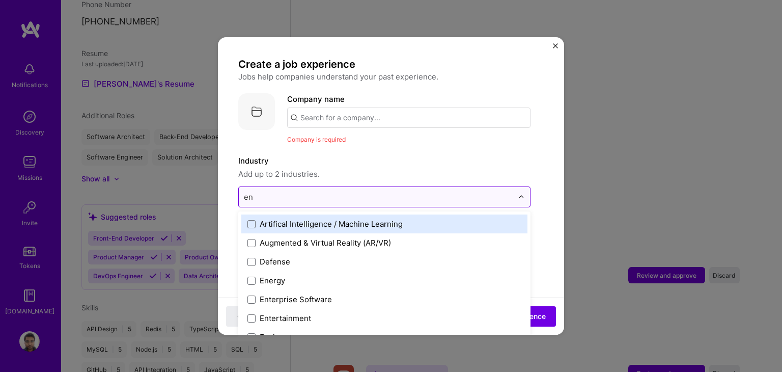
type input "ent"
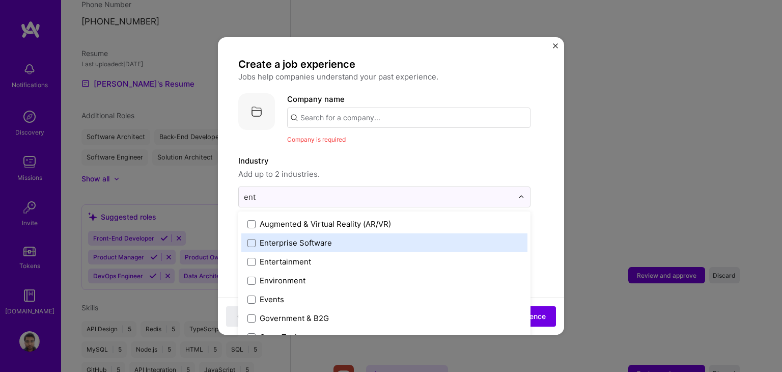
click at [288, 241] on div "Enterprise Software" at bounding box center [296, 242] width 72 height 11
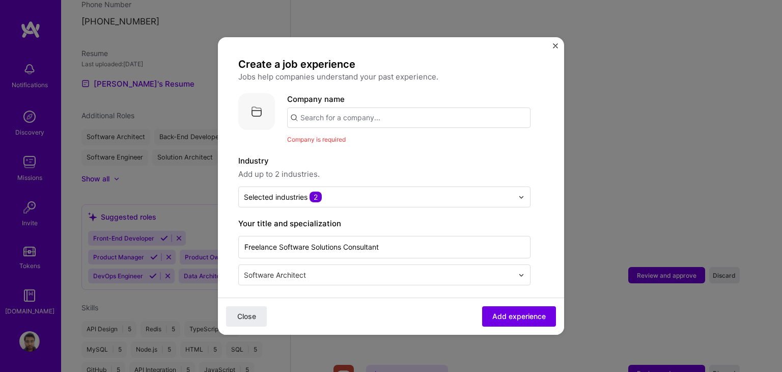
click at [395, 164] on label "Industry" at bounding box center [384, 161] width 292 height 12
click at [404, 123] on input "text" at bounding box center [408, 117] width 243 height 20
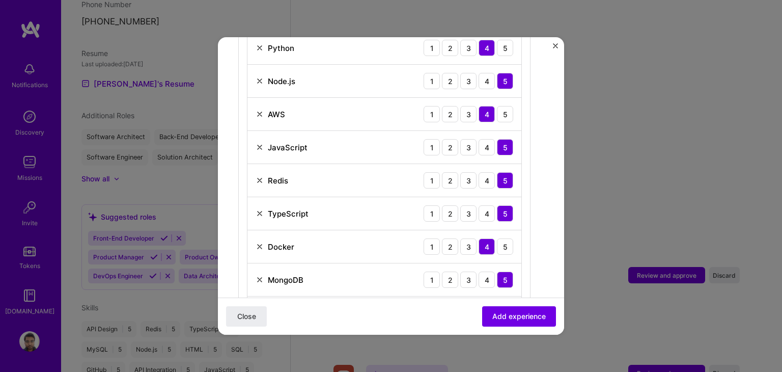
scroll to position [393, 0]
click at [258, 144] on img at bounding box center [260, 147] width 8 height 8
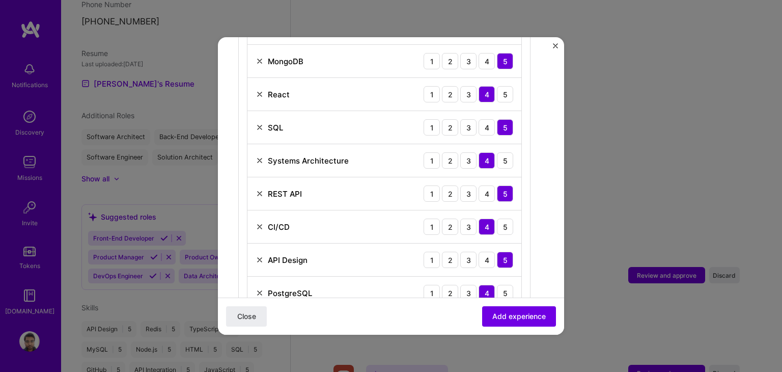
scroll to position [578, 0]
click at [258, 126] on img at bounding box center [260, 128] width 8 height 8
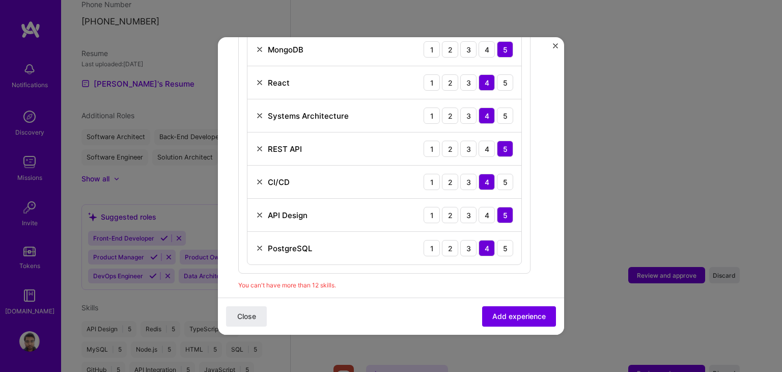
scroll to position [590, 0]
click at [260, 146] on img at bounding box center [260, 149] width 8 height 8
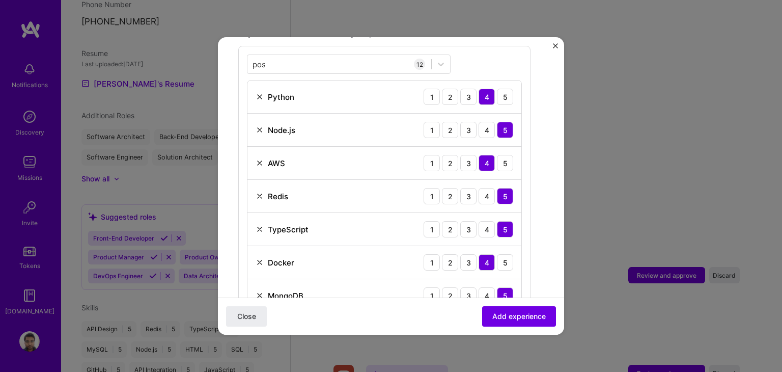
scroll to position [344, 0]
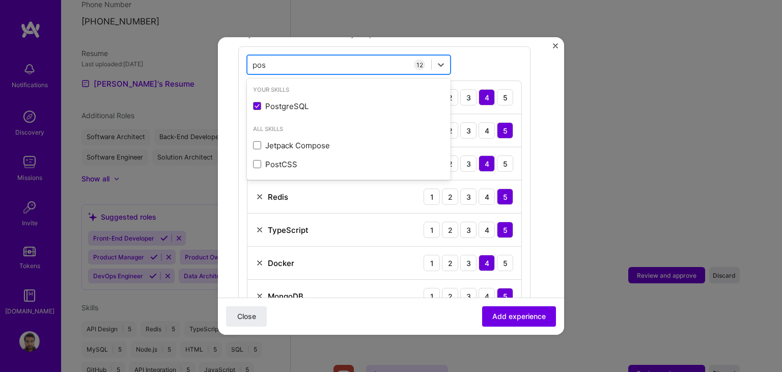
click at [389, 68] on div "pos pos" at bounding box center [339, 65] width 184 height 17
type input "p"
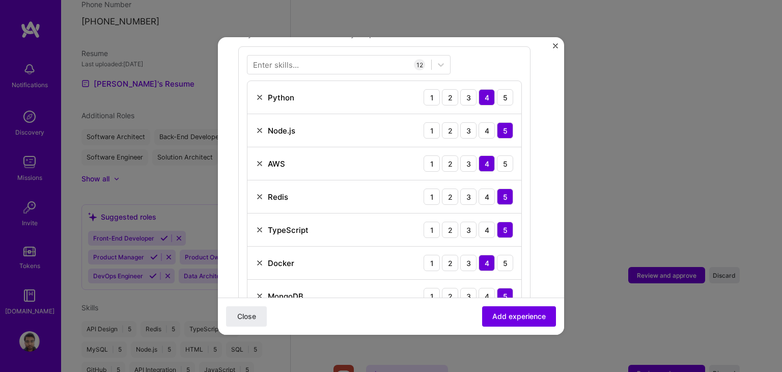
click at [485, 63] on div "Enter skills... 12 Python 1 2 3 4 5 Node.js 1 2 3 4 5 AWS 1 2 3 4 5 Redis 1 2 3…" at bounding box center [384, 266] width 292 height 440
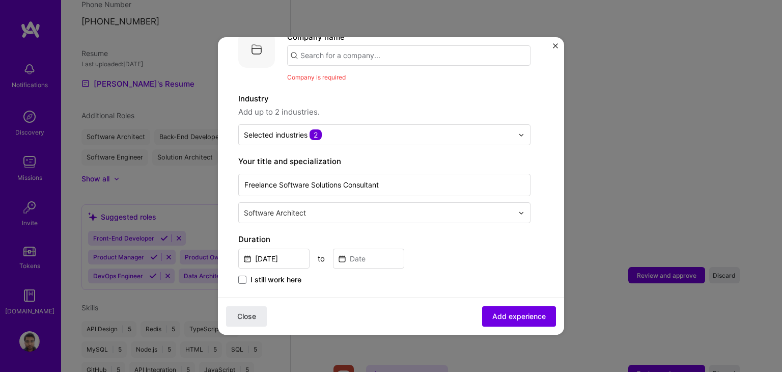
scroll to position [0, 0]
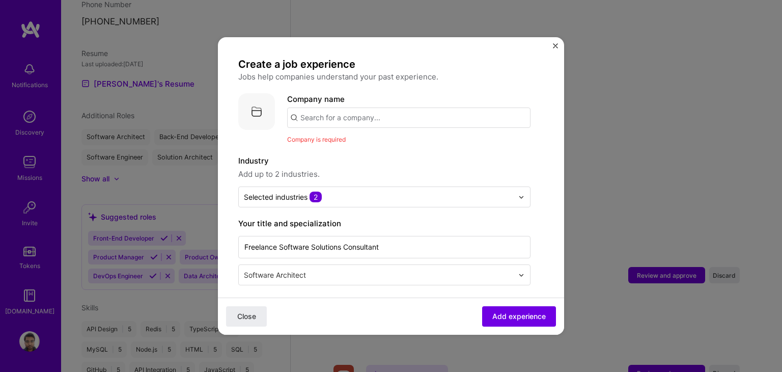
click at [374, 115] on input "text" at bounding box center [408, 117] width 243 height 20
click at [426, 151] on div "Toptal toptal.com" at bounding box center [363, 147] width 153 height 29
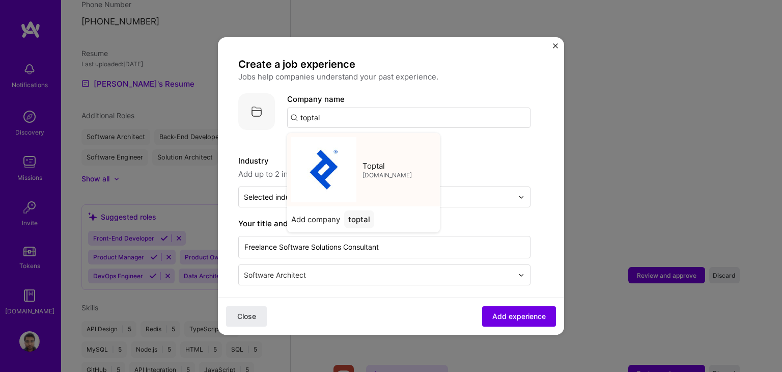
type input "Toptal"
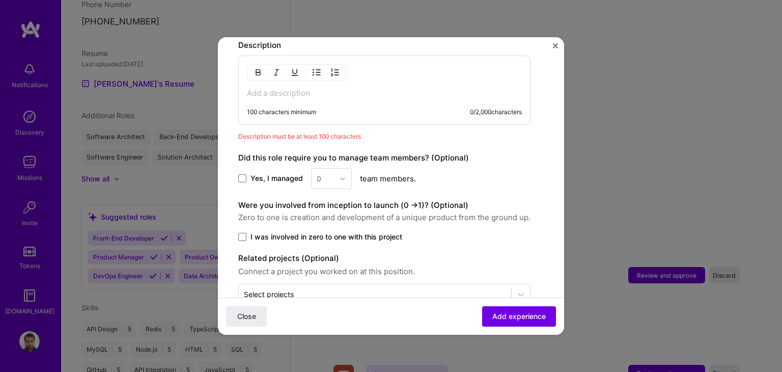
scroll to position [819, 0]
click at [416, 94] on p at bounding box center [384, 93] width 275 height 10
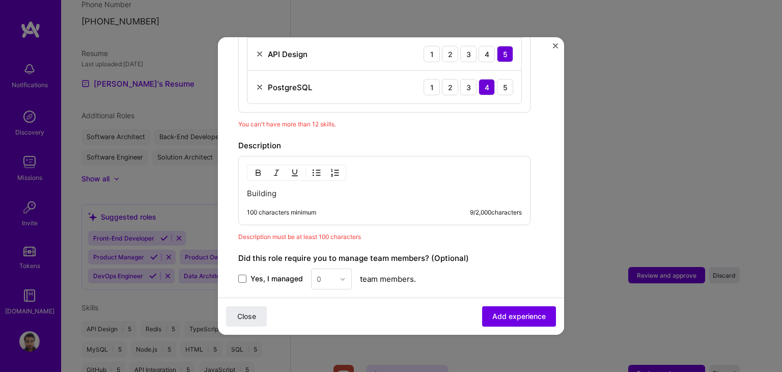
scroll to position [719, 0]
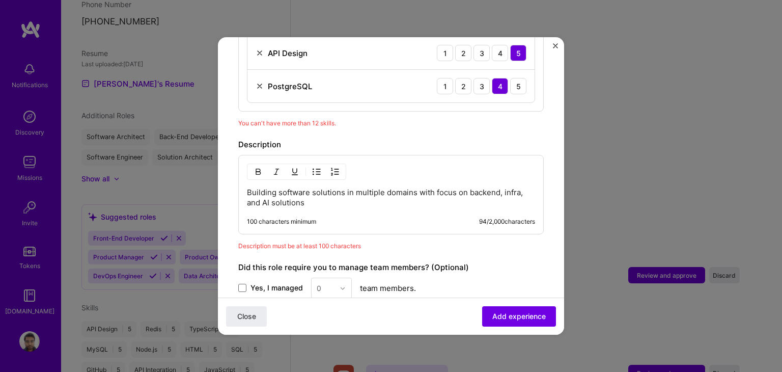
click at [333, 189] on p "Building software solutions in multiple domains with focus on backend, infra, a…" at bounding box center [391, 197] width 288 height 20
click at [301, 202] on p "Building software solutions in multiple domains with focus on backend, infra, a…" at bounding box center [391, 197] width 288 height 20
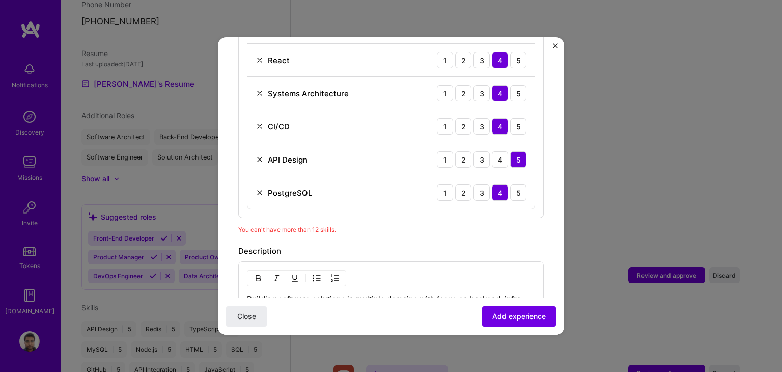
scroll to position [612, 0]
click at [504, 315] on span "Add experience" at bounding box center [518, 316] width 53 height 10
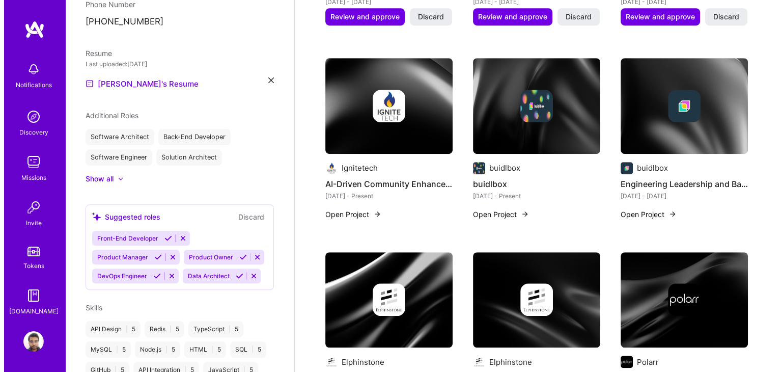
scroll to position [650, 0]
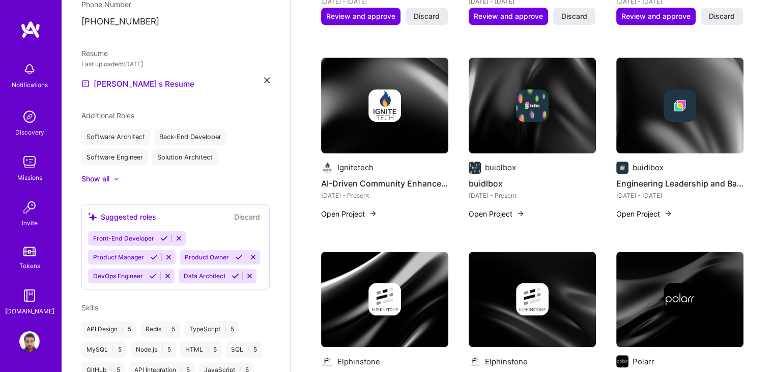
click at [360, 211] on button "Open Project" at bounding box center [349, 213] width 56 height 11
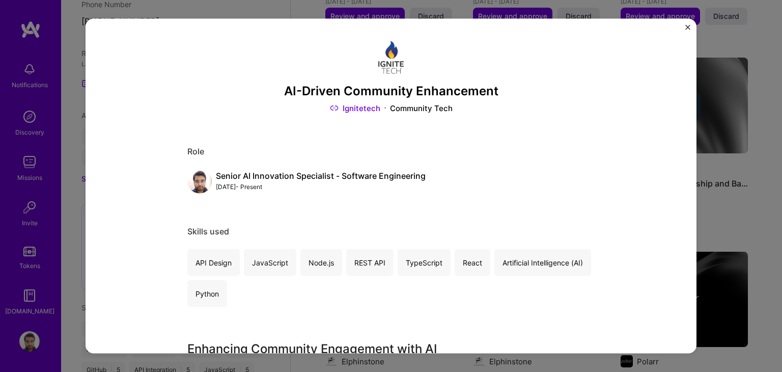
click at [688, 29] on img "Close" at bounding box center [687, 27] width 5 height 5
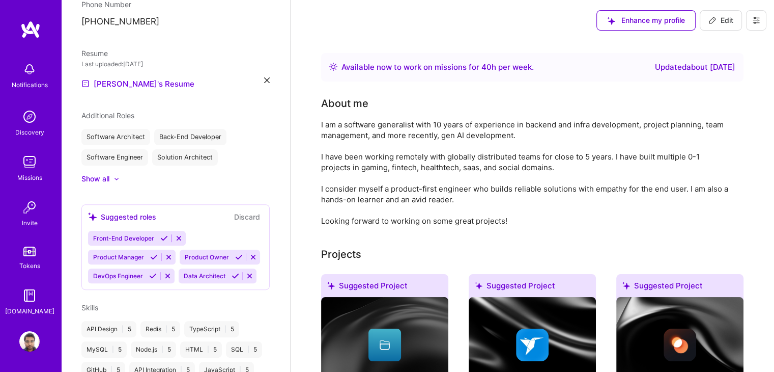
click at [722, 21] on span "Edit" at bounding box center [721, 20] width 25 height 10
select select "IN"
select select "Right Now"
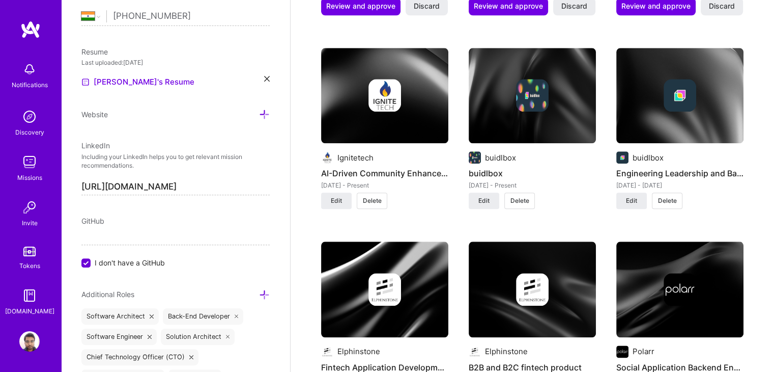
scroll to position [1108, 0]
click at [380, 196] on span "Delete" at bounding box center [372, 200] width 19 height 9
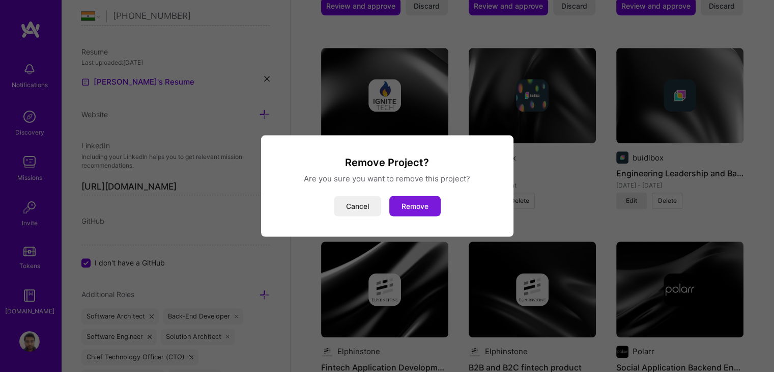
click at [407, 205] on button "Remove" at bounding box center [414, 206] width 51 height 20
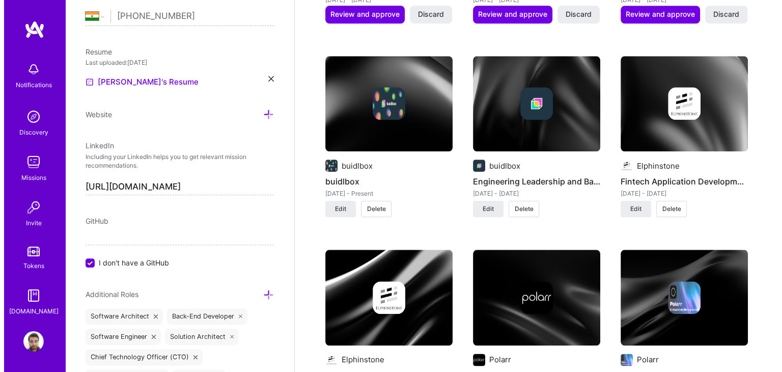
scroll to position [1099, 0]
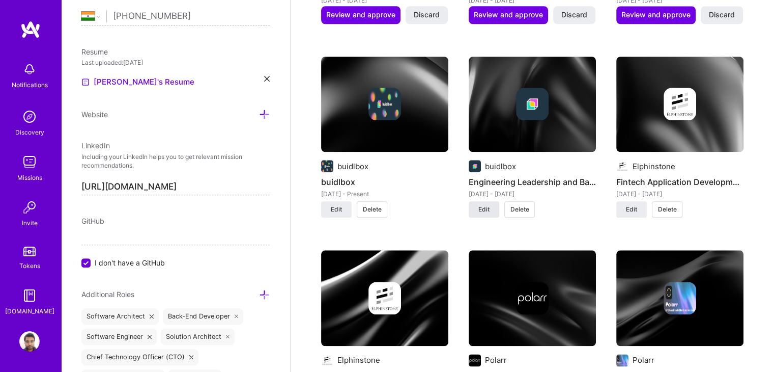
click at [482, 208] on span "Edit" at bounding box center [484, 209] width 11 height 9
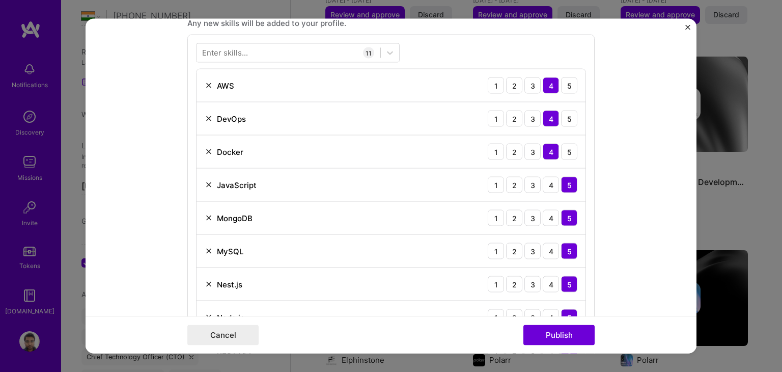
scroll to position [476, 0]
click at [205, 182] on img at bounding box center [209, 185] width 8 height 8
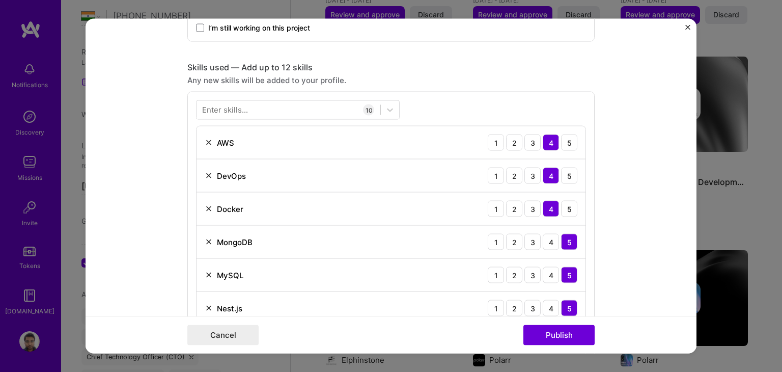
scroll to position [419, 0]
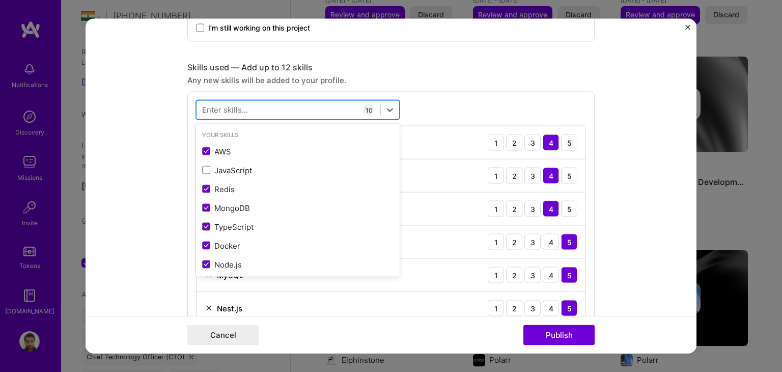
click at [289, 111] on div at bounding box center [288, 109] width 184 height 17
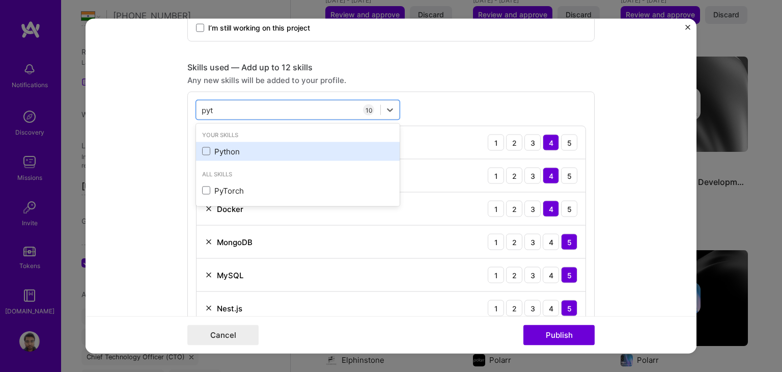
click at [218, 150] on div "Python" at bounding box center [297, 151] width 191 height 11
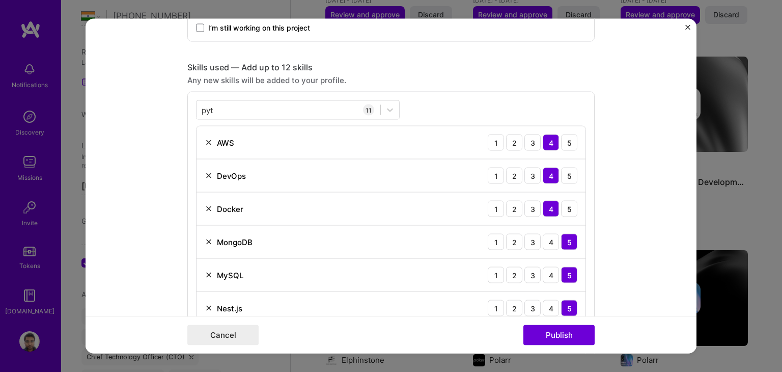
click at [148, 178] on form "Project title Engineering Leadership and Backend/Infra Development Company buid…" at bounding box center [391, 186] width 611 height 334
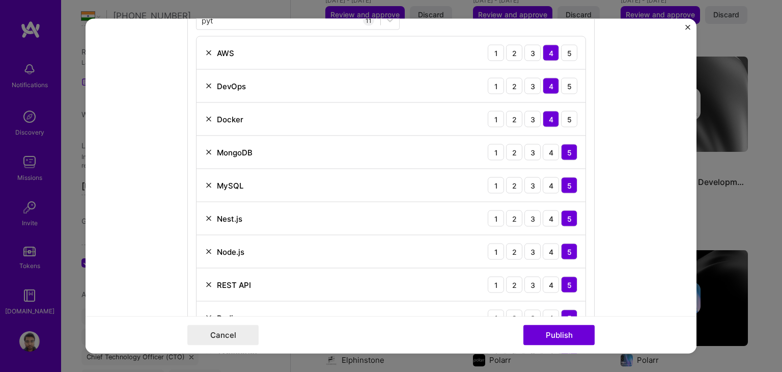
scroll to position [502, 0]
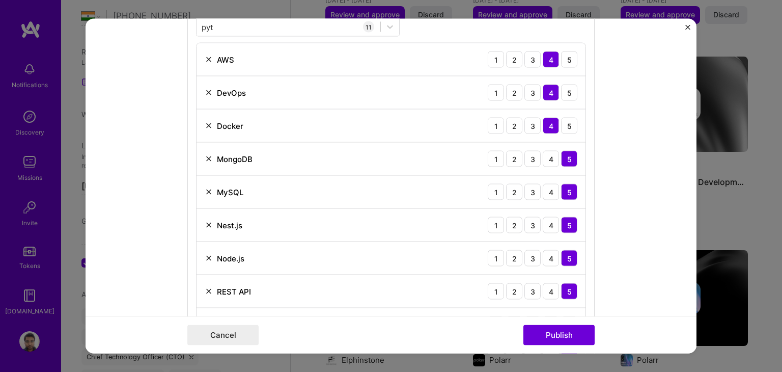
click at [205, 189] on img at bounding box center [209, 192] width 8 height 8
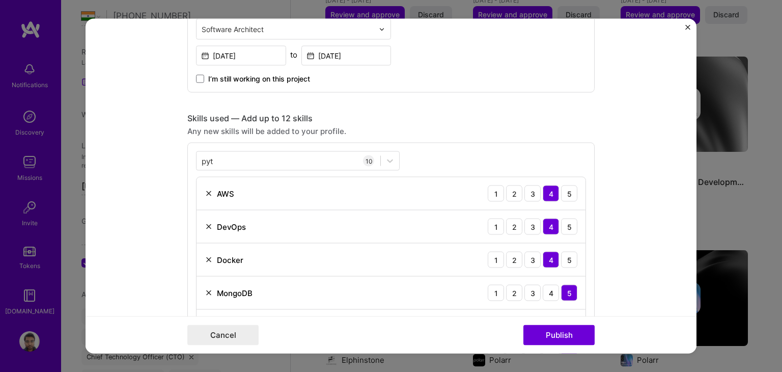
scroll to position [361, 0]
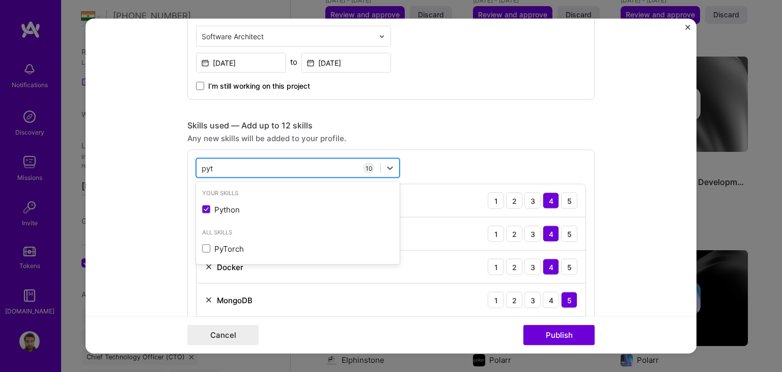
click at [224, 165] on div "pyt pyt" at bounding box center [288, 167] width 184 height 17
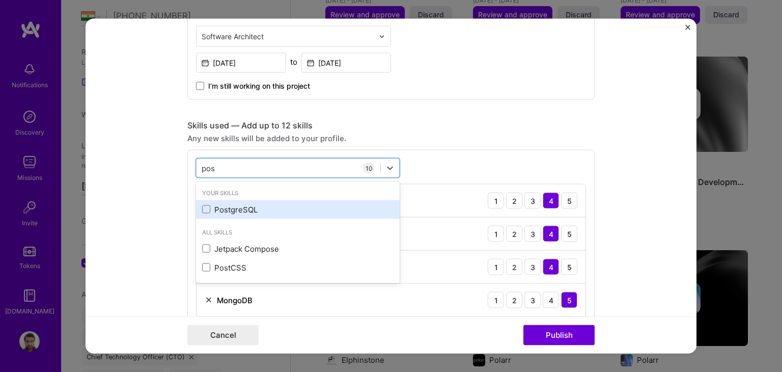
click at [226, 206] on div "PostgreSQL" at bounding box center [297, 209] width 191 height 11
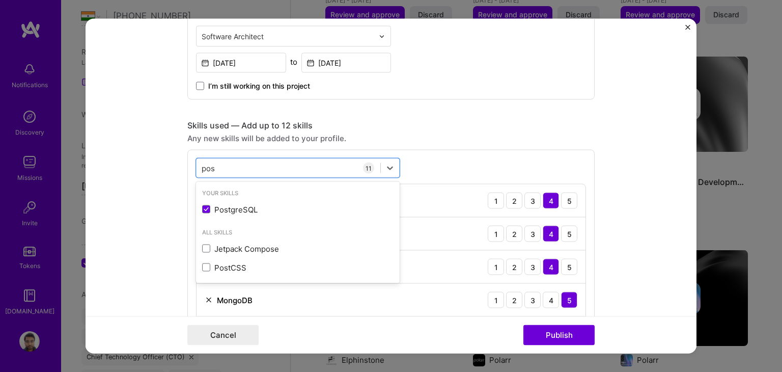
type input "pos"
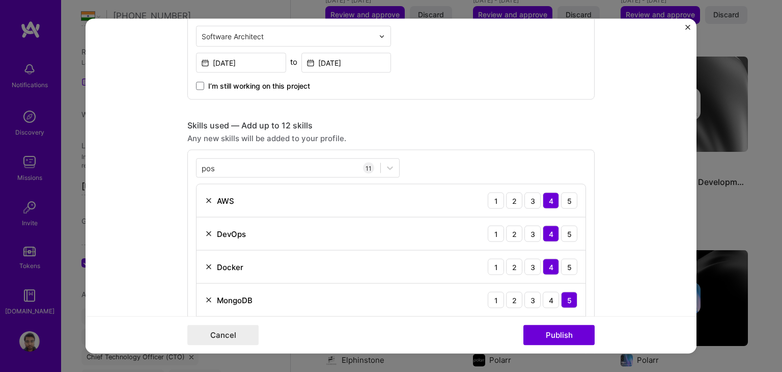
click at [129, 232] on form "Project title Engineering Leadership and Backend/Infra Development Company buid…" at bounding box center [391, 186] width 611 height 334
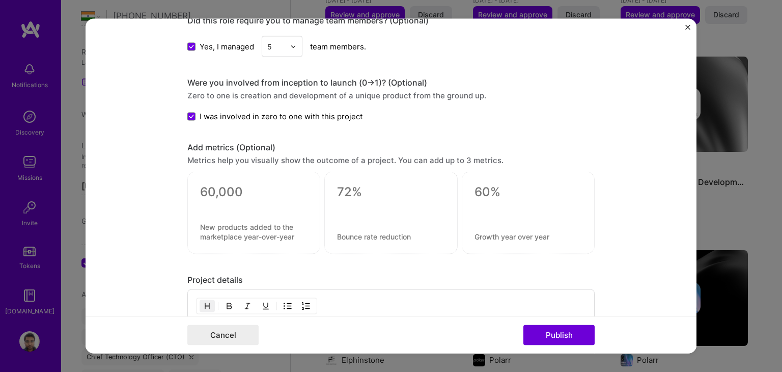
scroll to position [924, 0]
click at [279, 49] on div "5" at bounding box center [276, 46] width 28 height 20
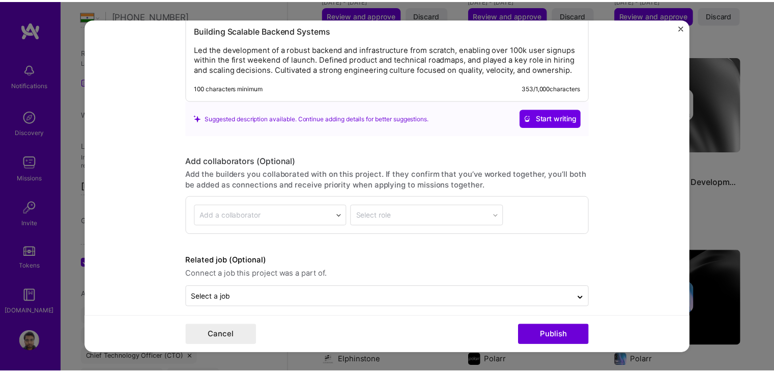
scroll to position [1227, 0]
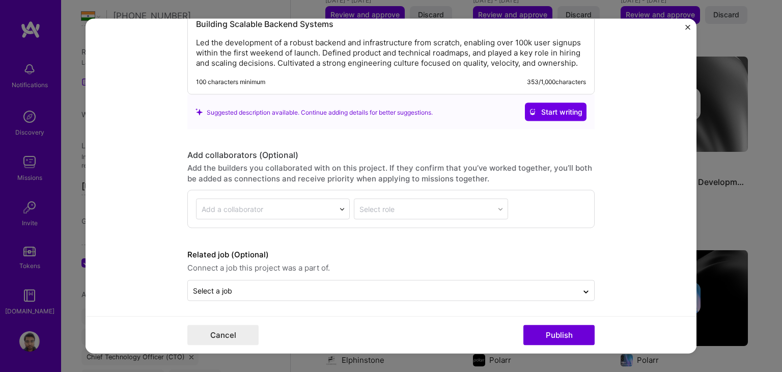
drag, startPoint x: 567, startPoint y: 333, endPoint x: 630, endPoint y: 259, distance: 97.8
click at [630, 259] on form "Project title Engineering Leadership and Backend/Infra Development Company buid…" at bounding box center [391, 186] width 611 height 334
click at [577, 333] on button "Publish" at bounding box center [558, 335] width 71 height 20
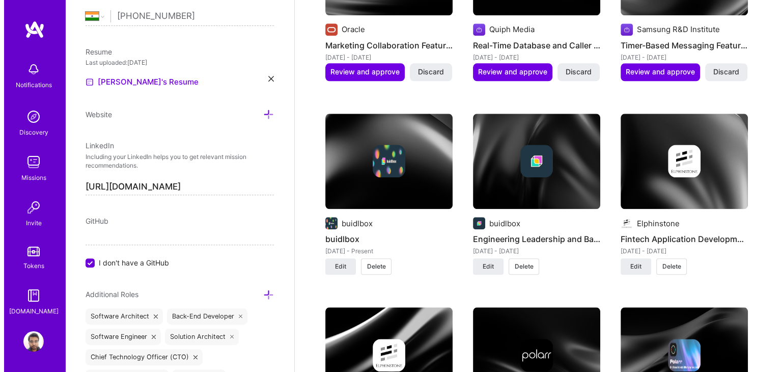
scroll to position [1038, 0]
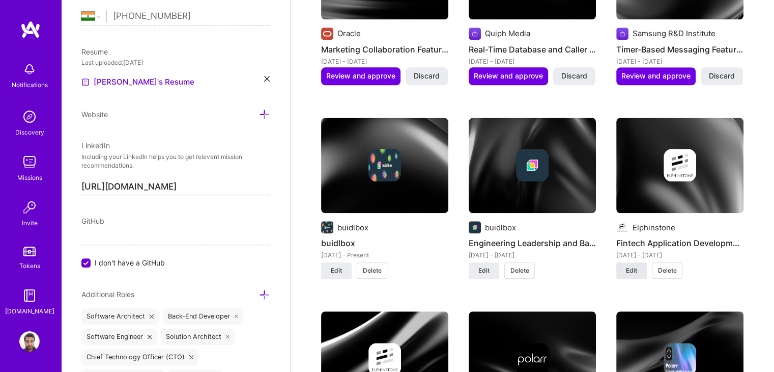
click at [632, 266] on span "Edit" at bounding box center [631, 270] width 11 height 9
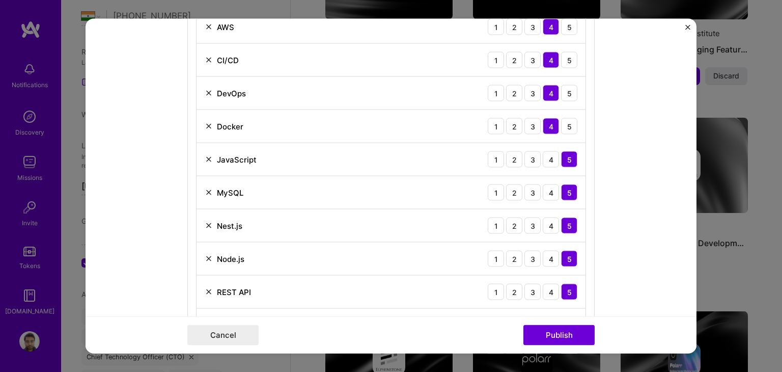
scroll to position [568, 0]
click at [206, 156] on img at bounding box center [209, 159] width 8 height 8
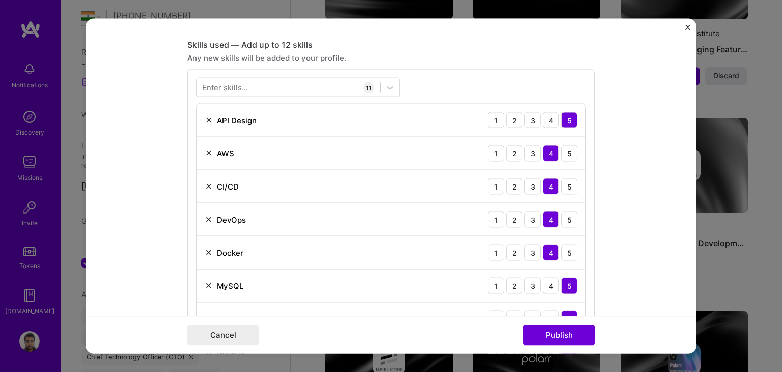
scroll to position [389, 0]
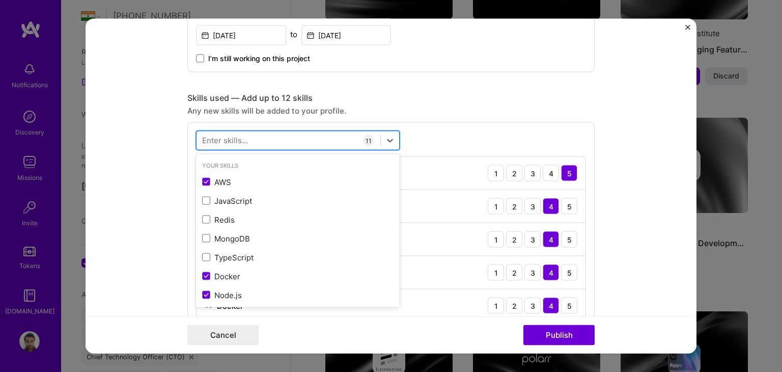
click at [335, 133] on div at bounding box center [288, 140] width 184 height 17
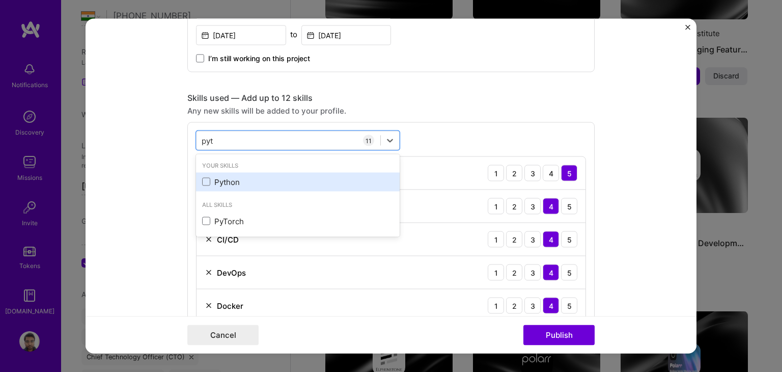
click at [228, 178] on div "Python" at bounding box center [297, 181] width 191 height 11
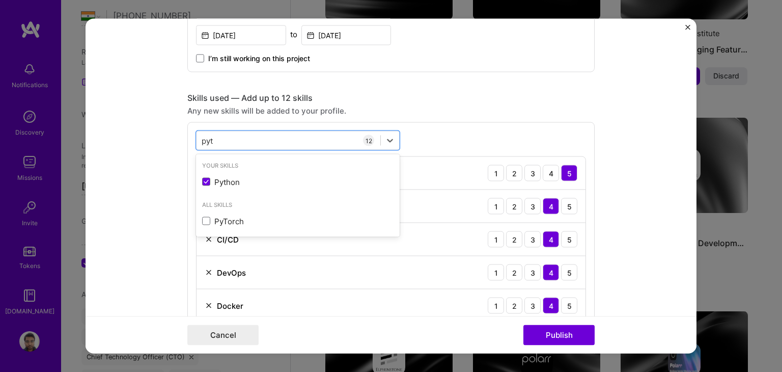
type input "pyt"
click at [133, 199] on form "Project title Fintech Application Development Company Elphinstone Project indus…" at bounding box center [391, 186] width 611 height 334
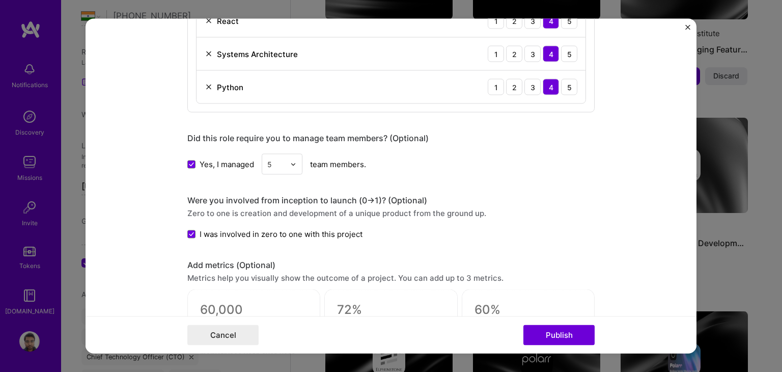
scroll to position [840, 0]
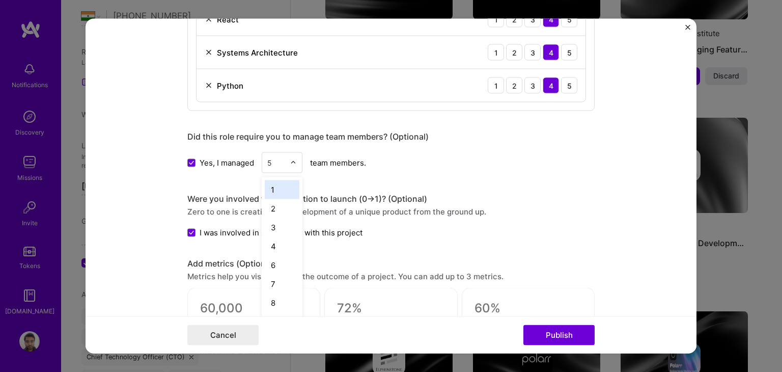
click at [290, 159] on img at bounding box center [293, 162] width 6 height 6
click at [273, 260] on div "6" at bounding box center [282, 265] width 35 height 19
click at [610, 213] on form "Project title Fintech Application Development Company Elphinstone Project indus…" at bounding box center [391, 186] width 611 height 334
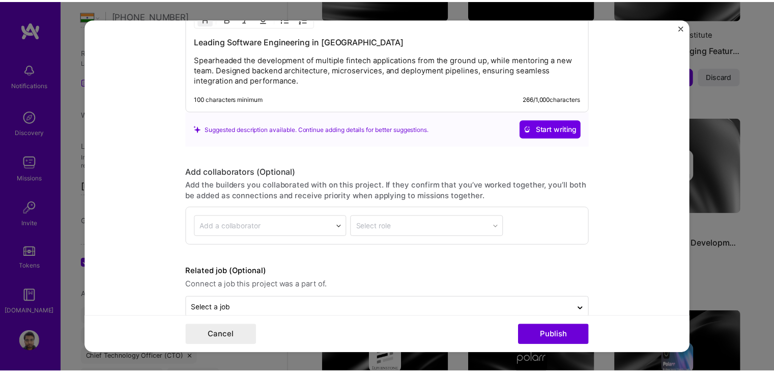
scroll to position [1260, 0]
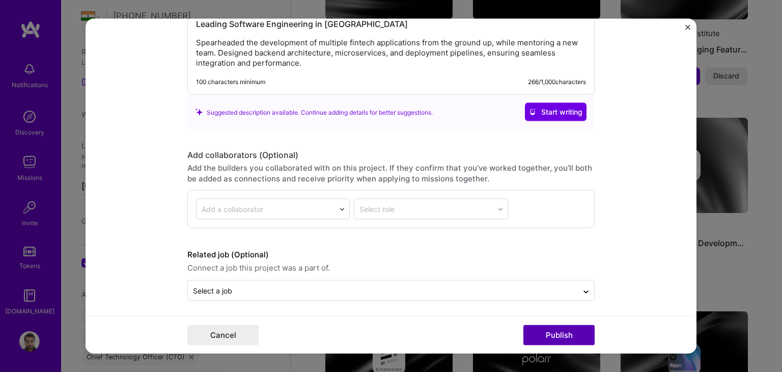
click at [555, 332] on button "Publish" at bounding box center [558, 335] width 71 height 20
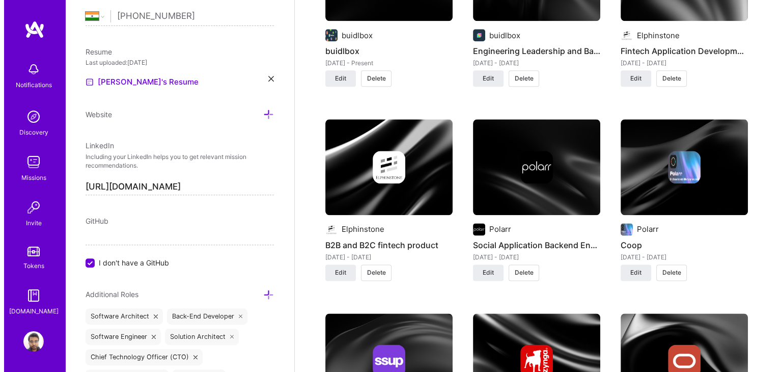
scroll to position [1229, 0]
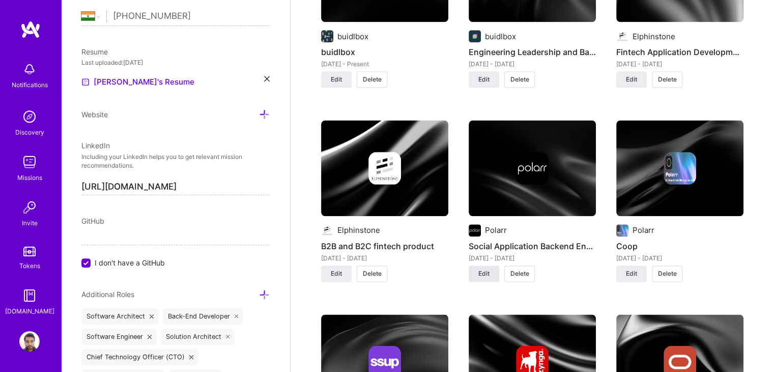
click at [480, 269] on span "Edit" at bounding box center [484, 273] width 11 height 9
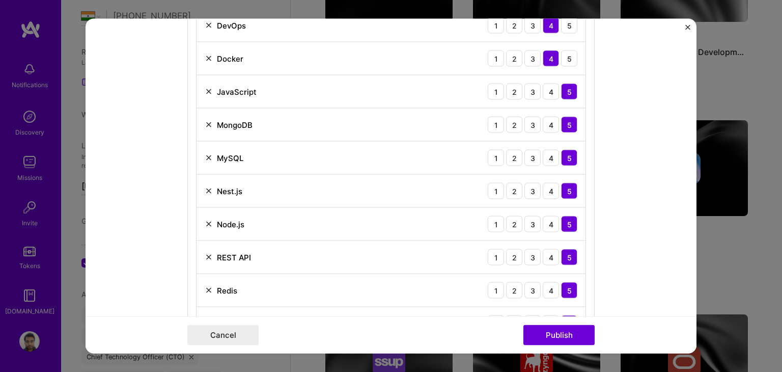
scroll to position [606, 0]
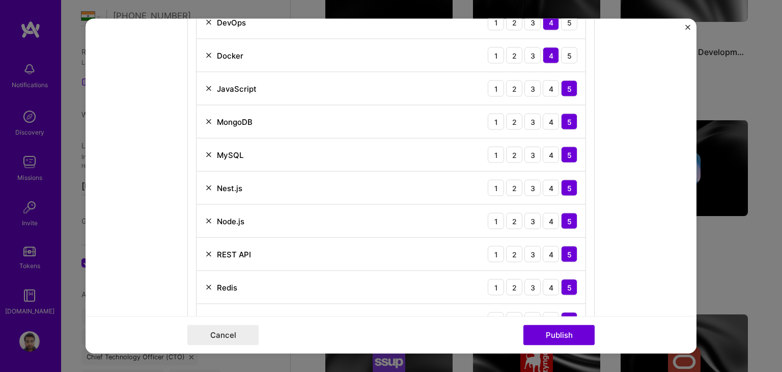
click at [205, 87] on img at bounding box center [209, 89] width 8 height 8
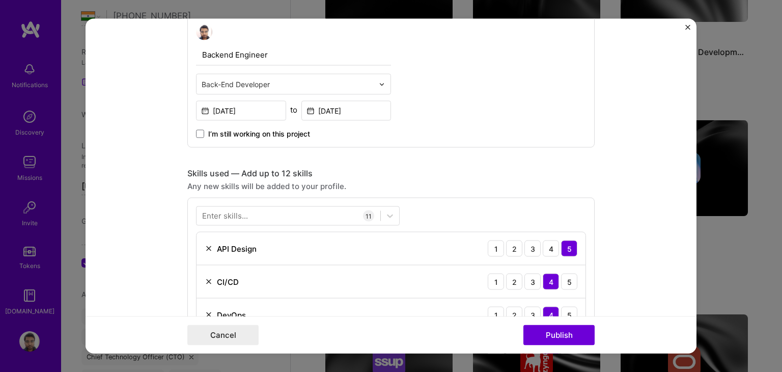
scroll to position [305, 0]
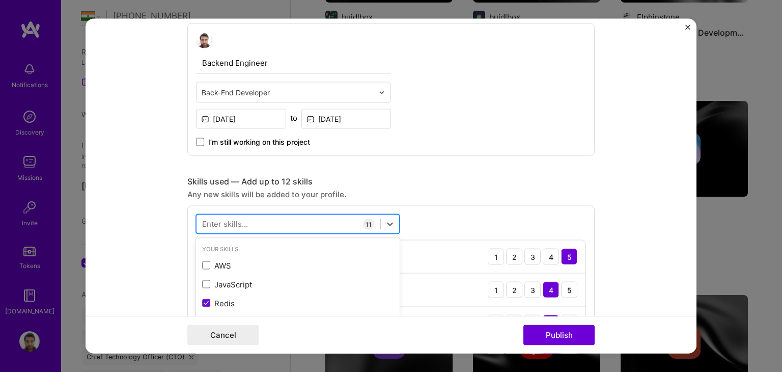
click at [300, 221] on div at bounding box center [288, 223] width 184 height 17
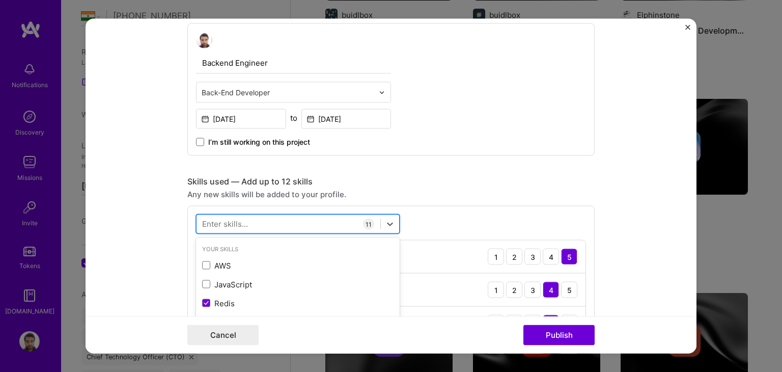
scroll to position [314, 0]
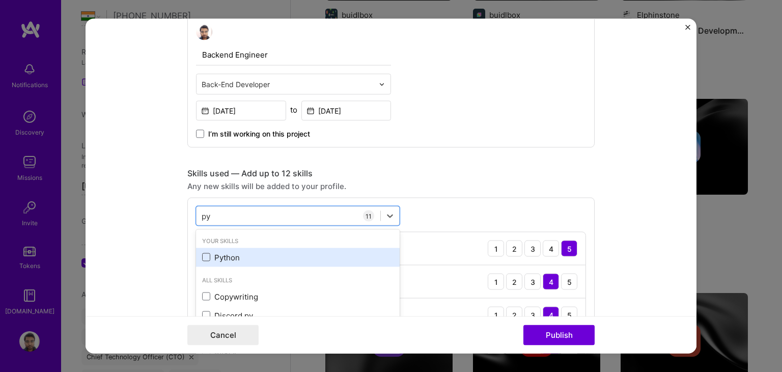
click at [205, 257] on span at bounding box center [206, 257] width 8 height 8
click at [0, 0] on input "checkbox" at bounding box center [0, 0] width 0 height 0
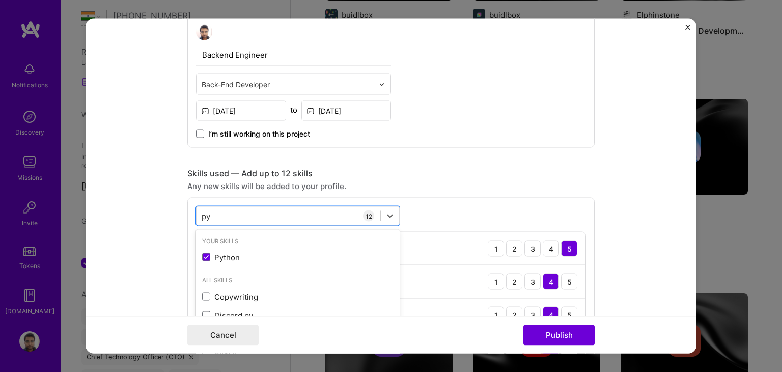
type input "py"
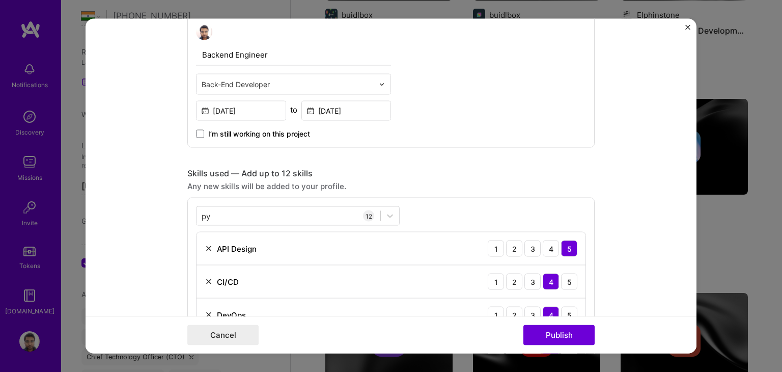
click at [146, 274] on form "Project title Social Application Backend Engineering Company Polarr Project ind…" at bounding box center [391, 186] width 611 height 334
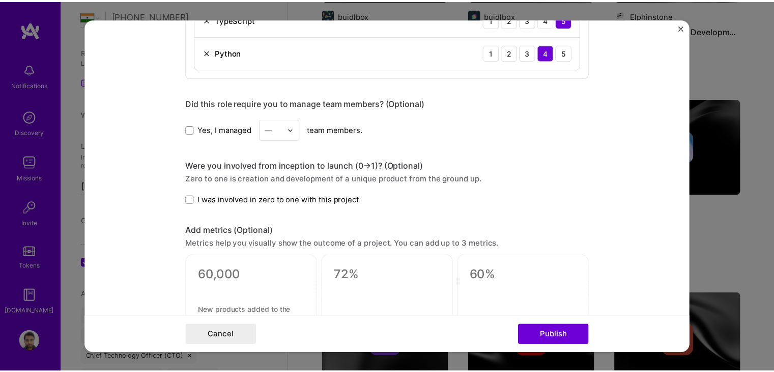
scroll to position [882, 0]
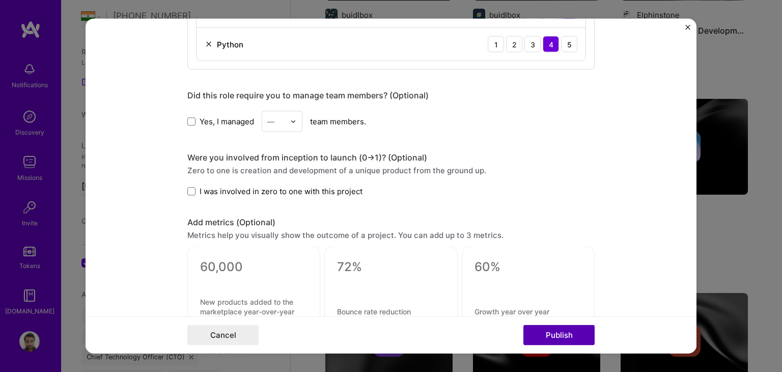
click at [547, 333] on button "Publish" at bounding box center [558, 335] width 71 height 20
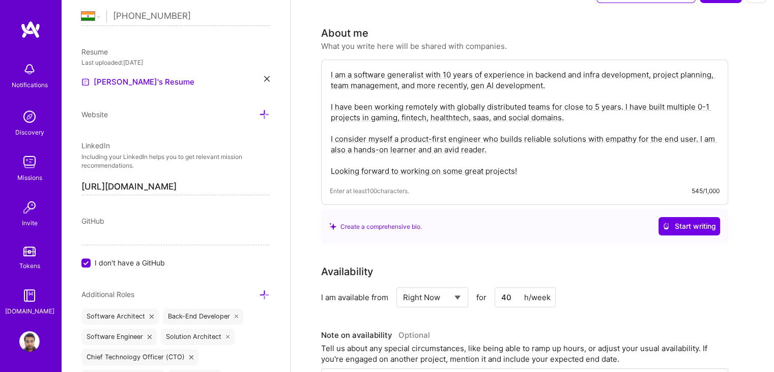
scroll to position [0, 0]
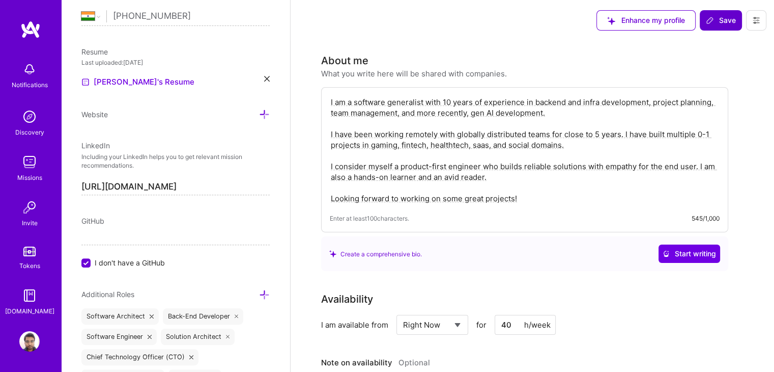
click at [716, 17] on span "Save" at bounding box center [721, 20] width 30 height 10
click at [731, 18] on span "Save" at bounding box center [721, 20] width 30 height 10
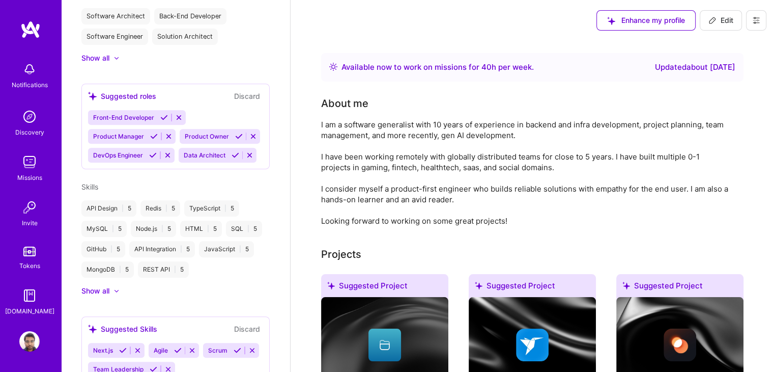
scroll to position [316, 0]
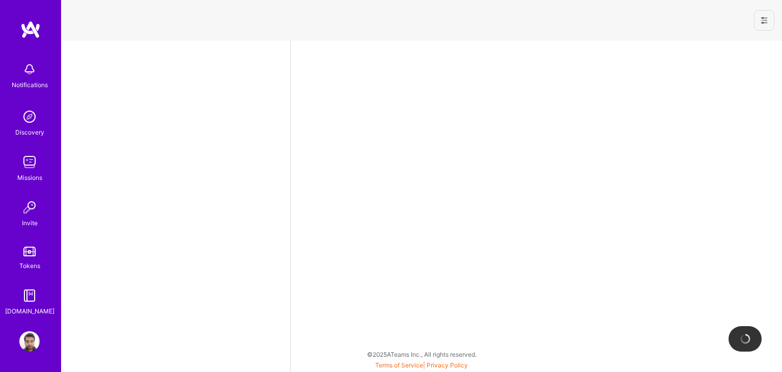
select select "IN"
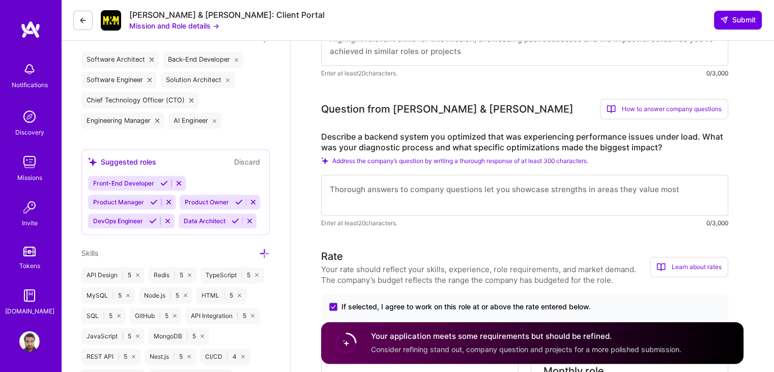
scroll to position [391, 0]
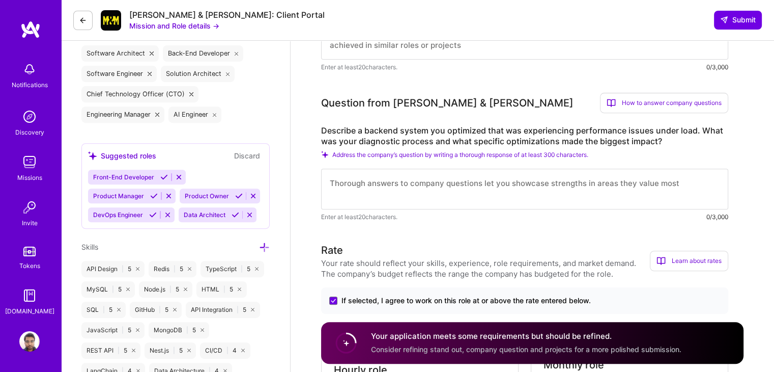
click at [488, 186] on textarea at bounding box center [524, 188] width 407 height 41
paste textarea "While working as a backend engineer at Polarr (a social platform with 20M+ sign…"
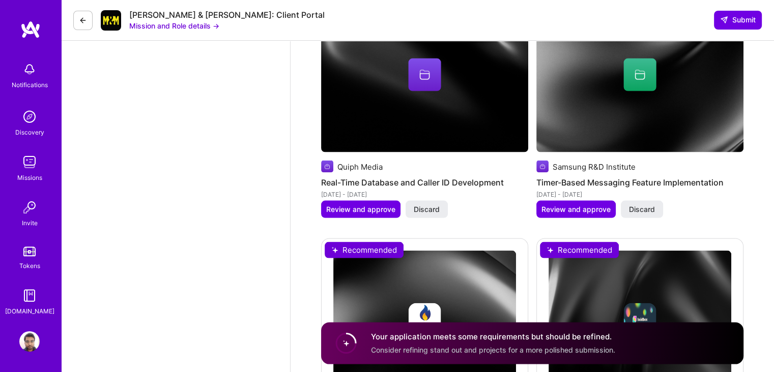
scroll to position [2051, 0]
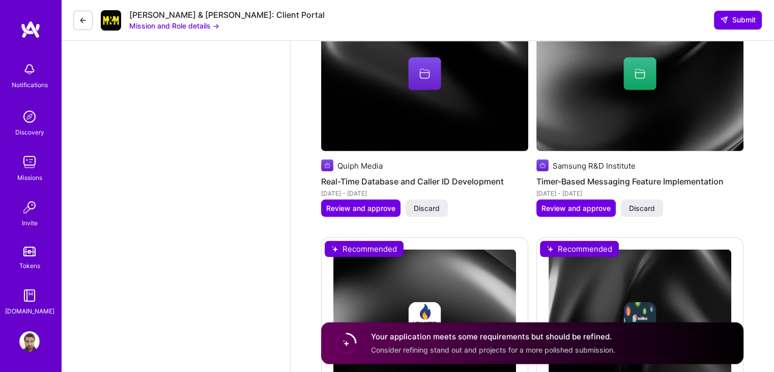
type textarea "While working as a backend engineer at Polarr (a social platform with 20M+ sign…"
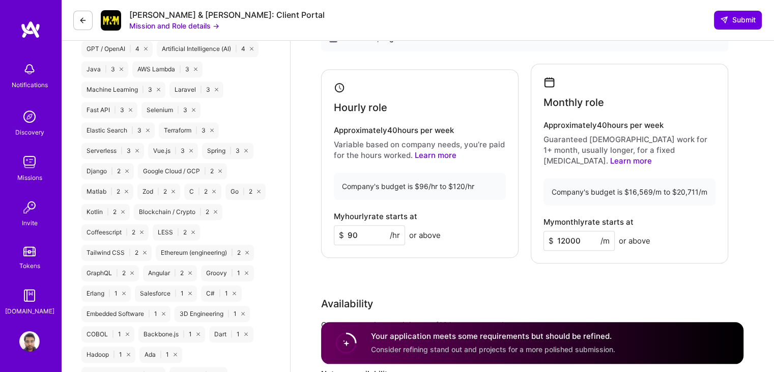
scroll to position [798, 0]
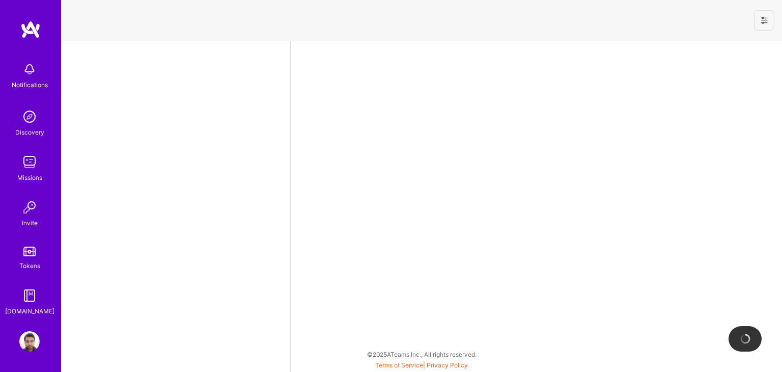
select select "IN"
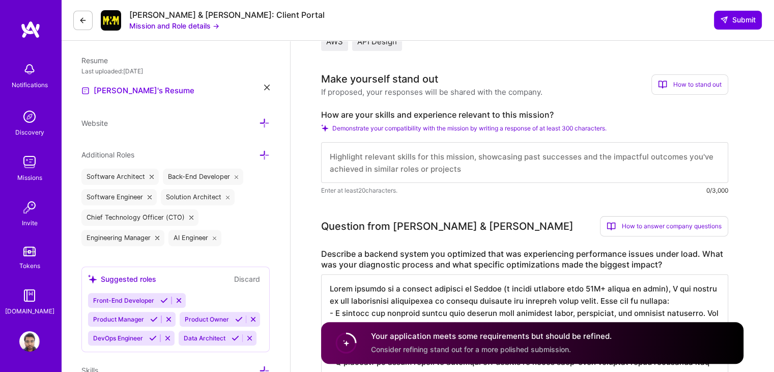
scroll to position [265, 0]
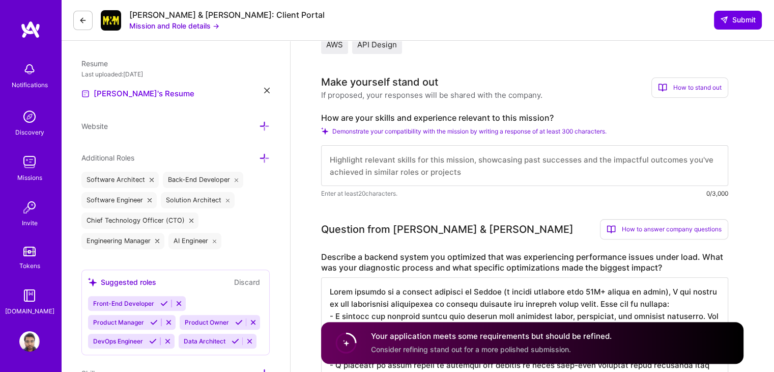
click at [678, 172] on textarea at bounding box center [524, 165] width 407 height 41
paste textarea "I have been building end-to-end software solutions for more than 10 years, and …"
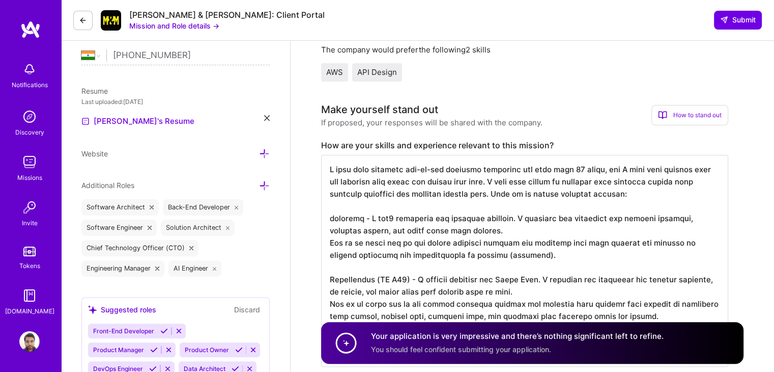
scroll to position [239, 0]
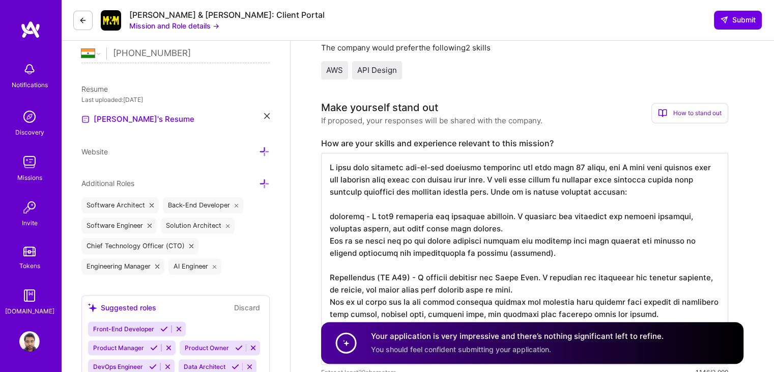
click at [500, 186] on textarea at bounding box center [524, 259] width 407 height 212
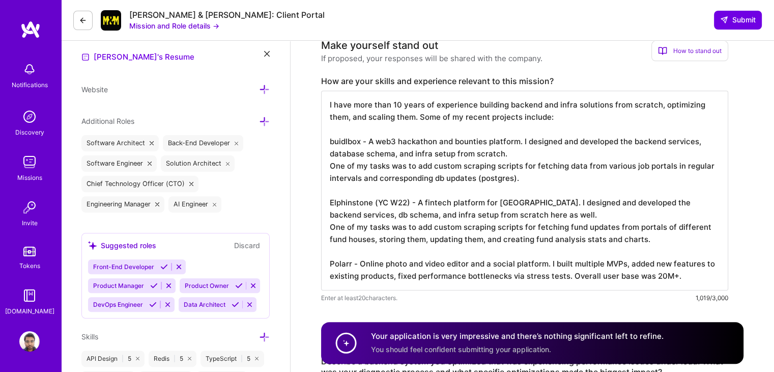
scroll to position [303, 0]
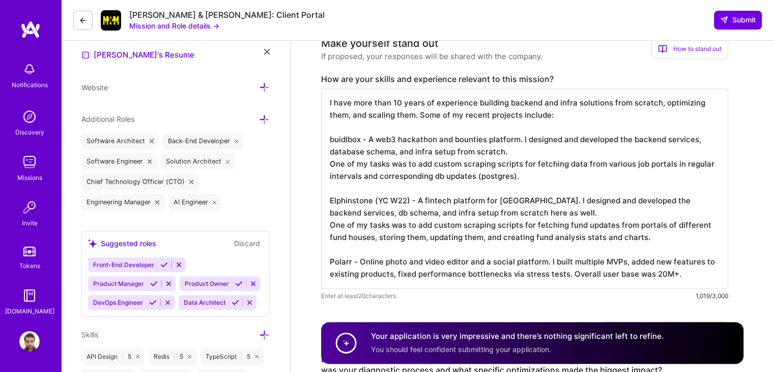
click at [566, 275] on textarea "I have more than 10 years of experience building backend and infra solutions fr…" at bounding box center [524, 189] width 407 height 200
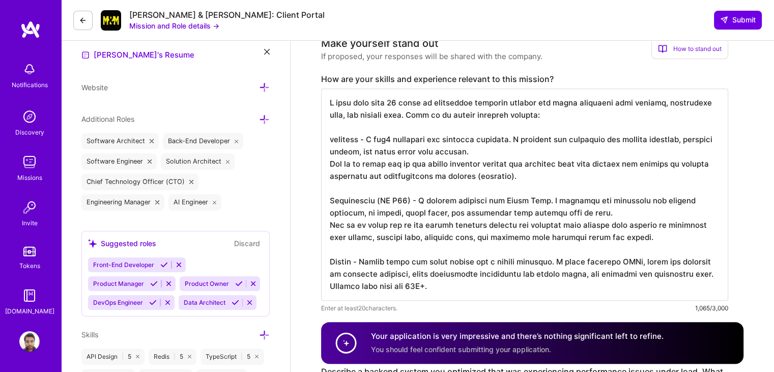
click at [649, 212] on textarea at bounding box center [524, 195] width 407 height 212
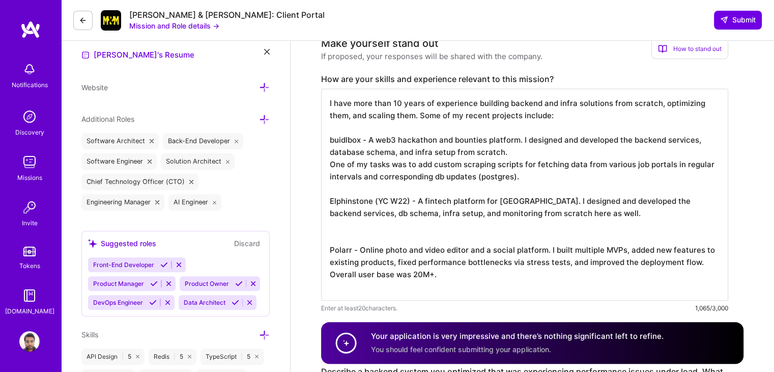
scroll to position [0, 0]
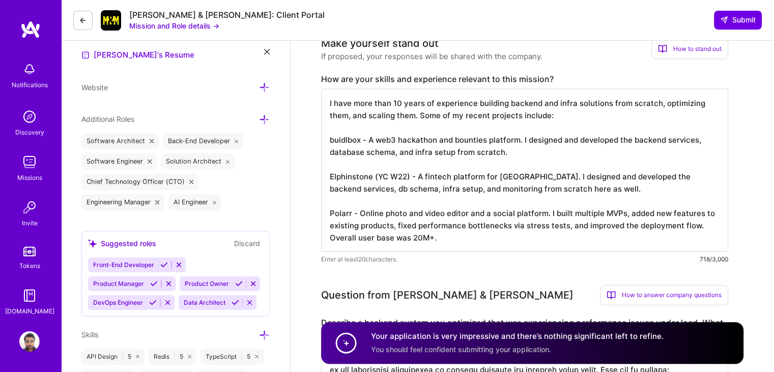
click at [649, 212] on textarea "I have more than 10 years of experience building backend and infra solutions fr…" at bounding box center [524, 170] width 407 height 163
click at [408, 151] on textarea "I have more than 10 years of experience building backend and infra solutions fr…" at bounding box center [524, 170] width 407 height 163
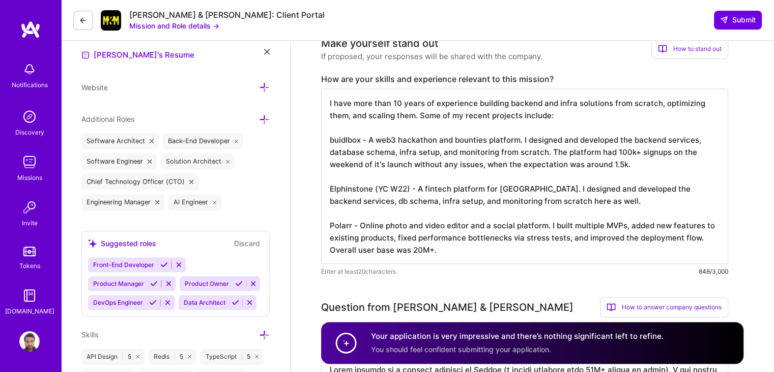
click at [629, 202] on textarea "I have more than 10 years of experience building backend and infra solutions fr…" at bounding box center [524, 176] width 407 height 175
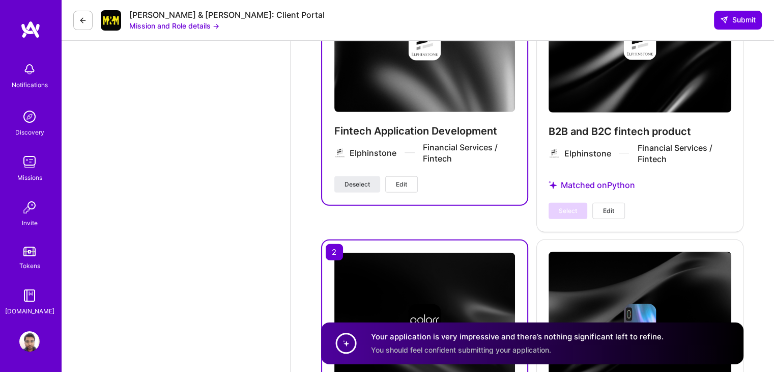
scroll to position [2726, 0]
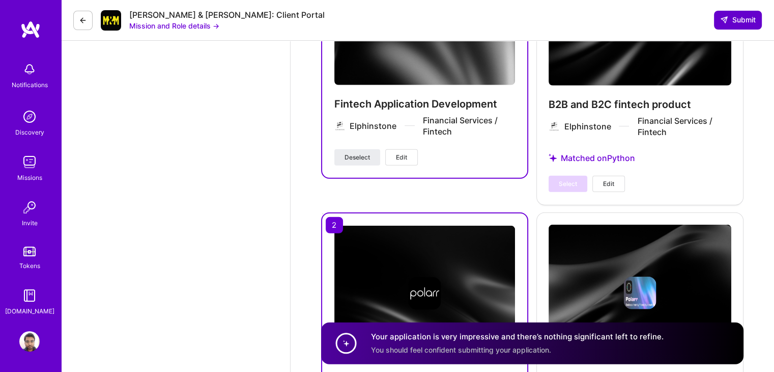
type textarea "I have more than 10 years of experience building backend and infra solutions fr…"
click at [754, 29] on button "Submit" at bounding box center [738, 20] width 48 height 18
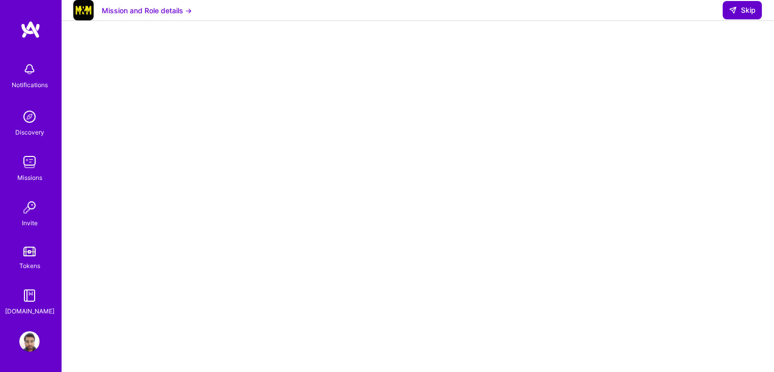
click at [737, 19] on button "Skip" at bounding box center [742, 10] width 39 height 18
select select "IN"
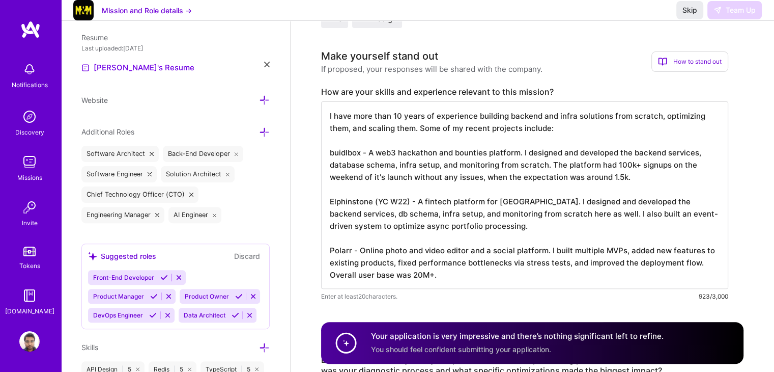
scroll to position [291, 0]
click at [507, 206] on textarea "I have more than 10 years of experience building backend and infra solutions fr…" at bounding box center [524, 194] width 407 height 187
click at [417, 127] on textarea "I have more than 10 years of experience building backend and infra solutions fr…" at bounding box center [524, 194] width 407 height 187
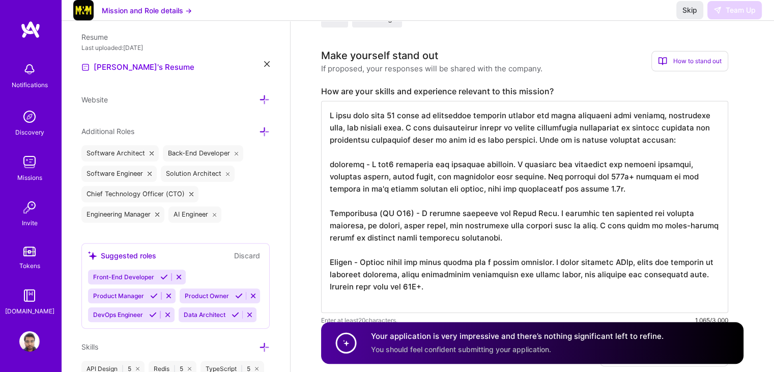
click at [593, 144] on textarea at bounding box center [524, 207] width 407 height 212
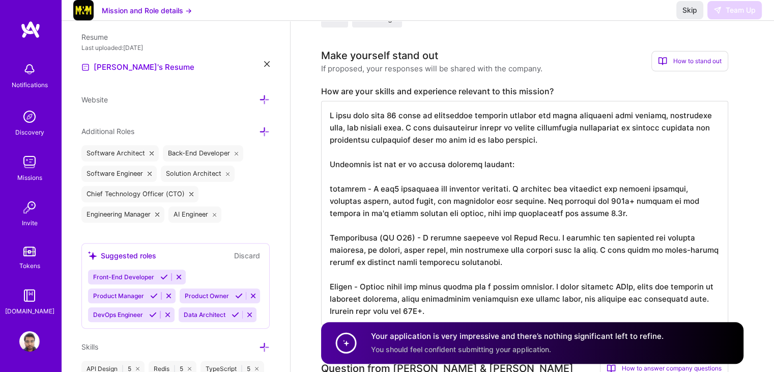
click at [494, 160] on textarea at bounding box center [524, 213] width 407 height 224
type textarea "I have more than 10 years of experience building backend and infra solutions fr…"
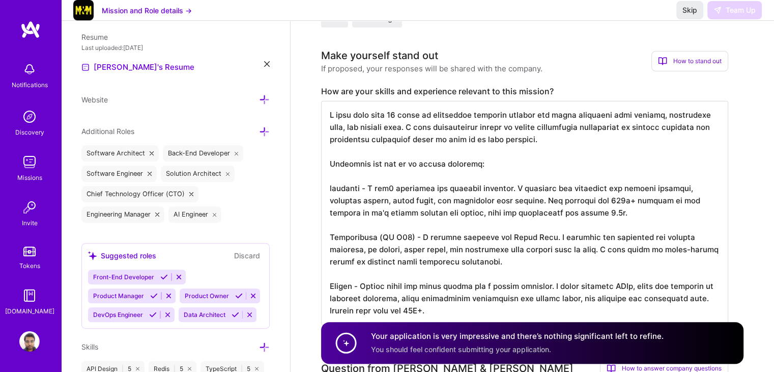
click at [658, 145] on textarea at bounding box center [524, 213] width 407 height 224
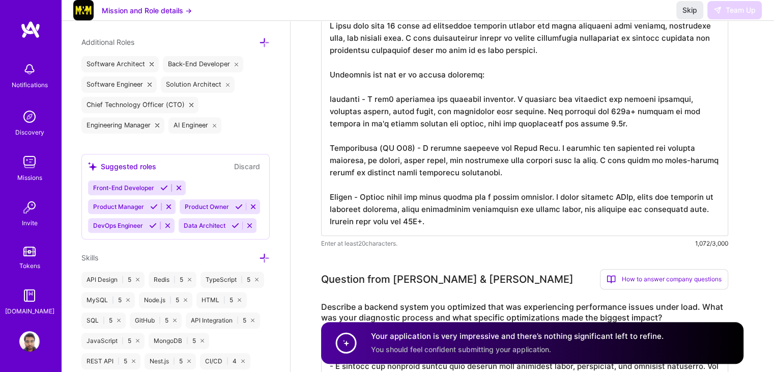
scroll to position [380, 0]
click at [658, 143] on textarea at bounding box center [524, 124] width 407 height 224
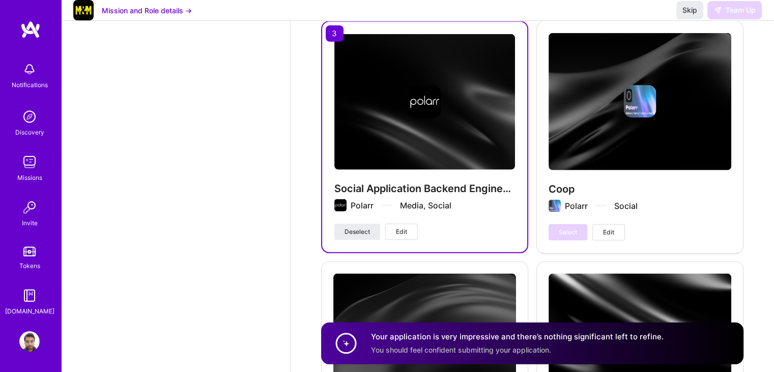
scroll to position [3324, 0]
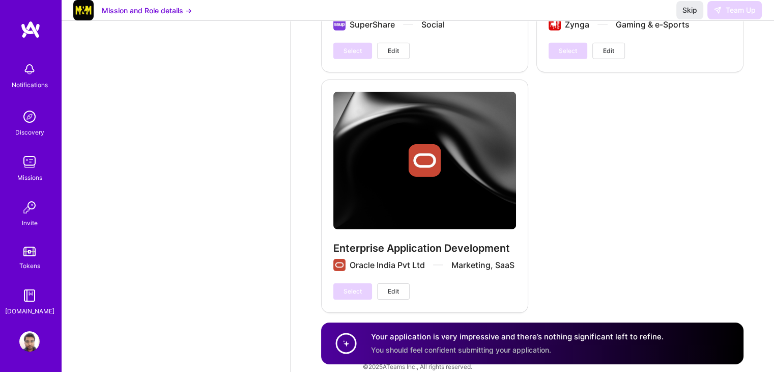
click at [30, 171] on img at bounding box center [29, 162] width 20 height 20
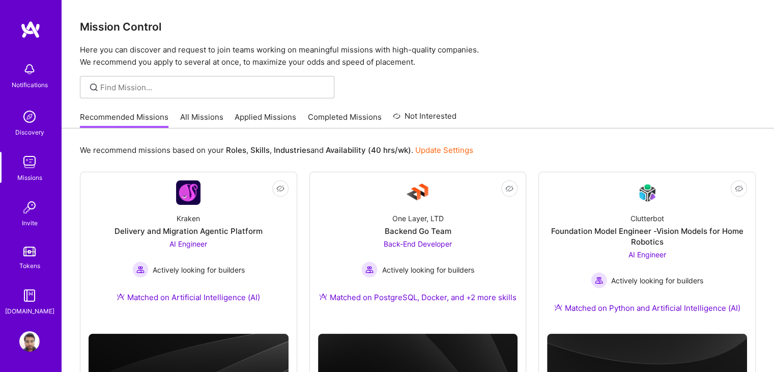
click at [275, 116] on link "Applied Missions" at bounding box center [266, 119] width 62 height 17
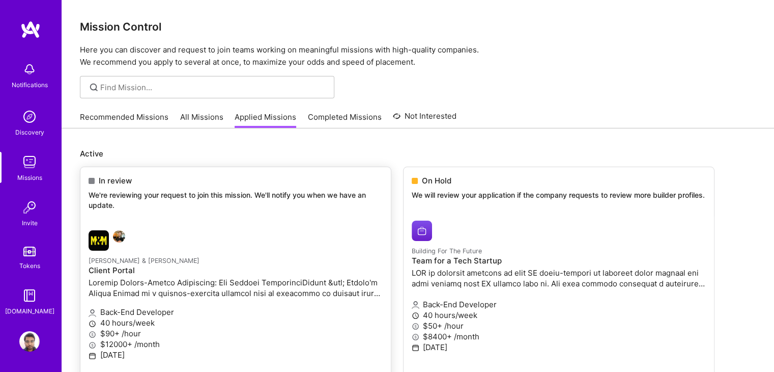
click at [261, 241] on div at bounding box center [187, 240] width 196 height 20
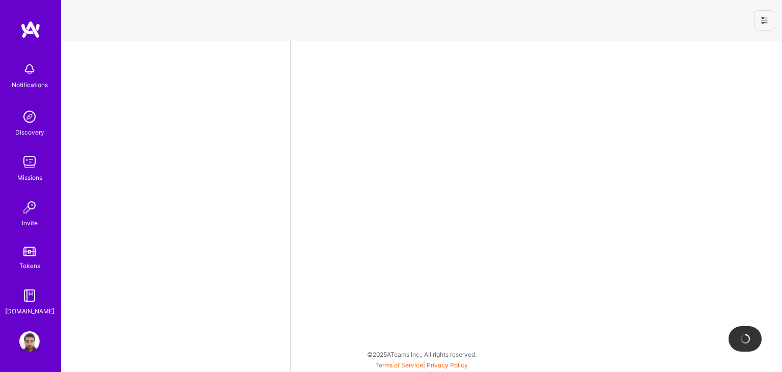
select select "IN"
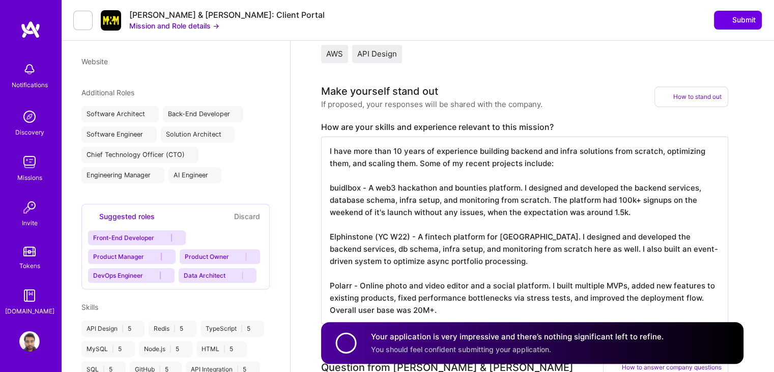
scroll to position [1, 0]
click at [522, 169] on textarea "I have more than 10 years of experience building backend and infra solutions fr…" at bounding box center [524, 229] width 407 height 187
paste textarea "I have specifically worked on fixing performance bottlenecks in backend service…"
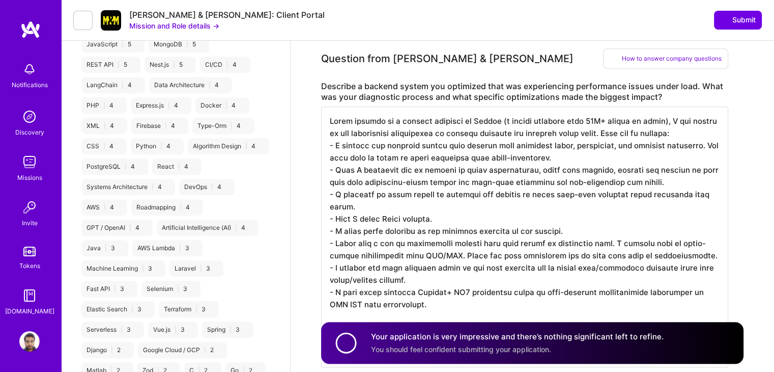
scroll to position [602, 0]
type textarea "I have more than 10 years of experience building backend and infra solutions fr…"
click at [747, 18] on span "Submit" at bounding box center [738, 20] width 36 height 10
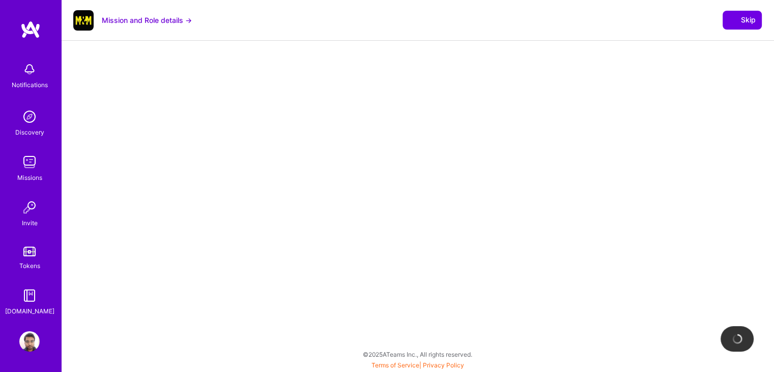
scroll to position [237, 0]
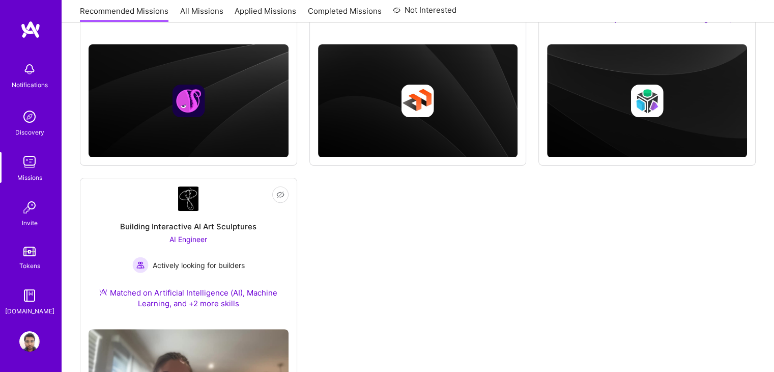
scroll to position [292, 0]
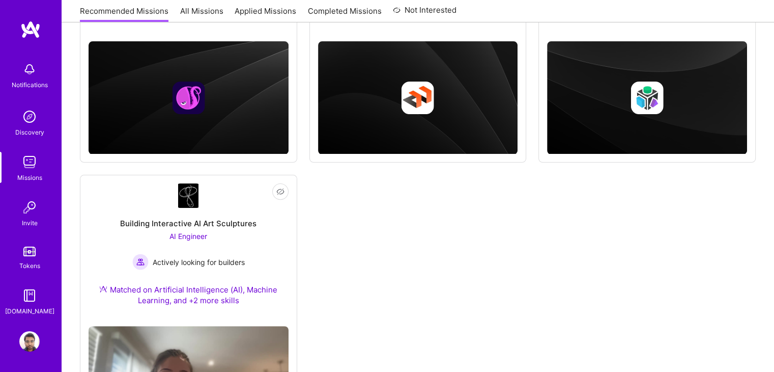
click at [24, 170] on img at bounding box center [29, 162] width 20 height 20
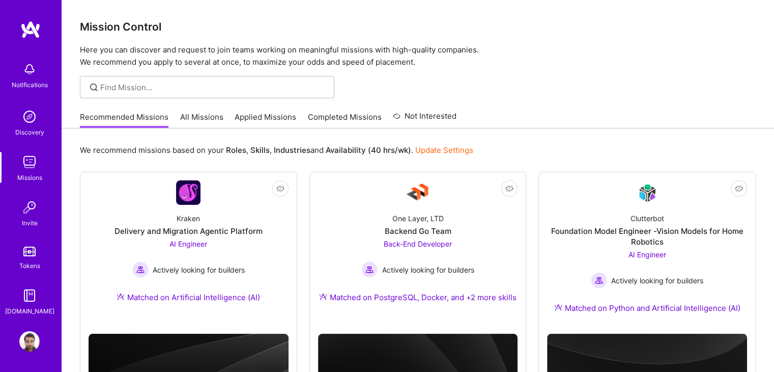
click at [255, 111] on link "Applied Missions" at bounding box center [266, 119] width 62 height 17
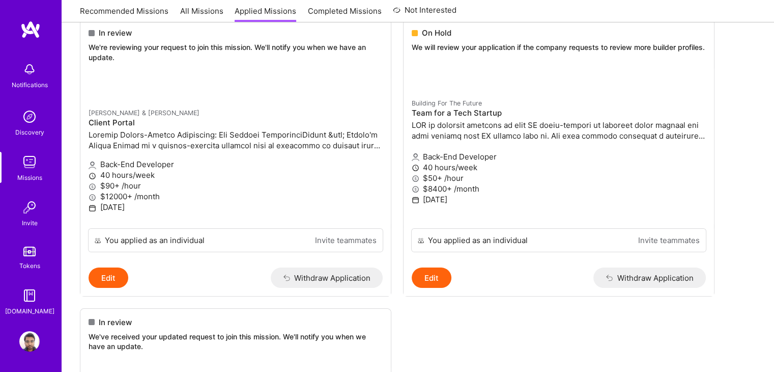
scroll to position [153, 0]
